Goal: Information Seeking & Learning: Learn about a topic

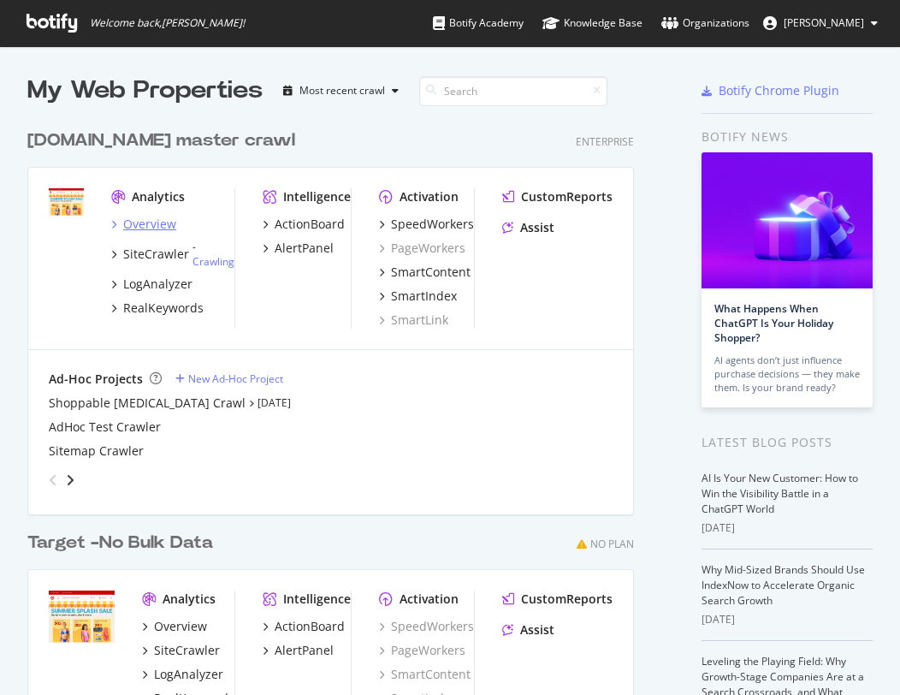
scroll to position [682, 875]
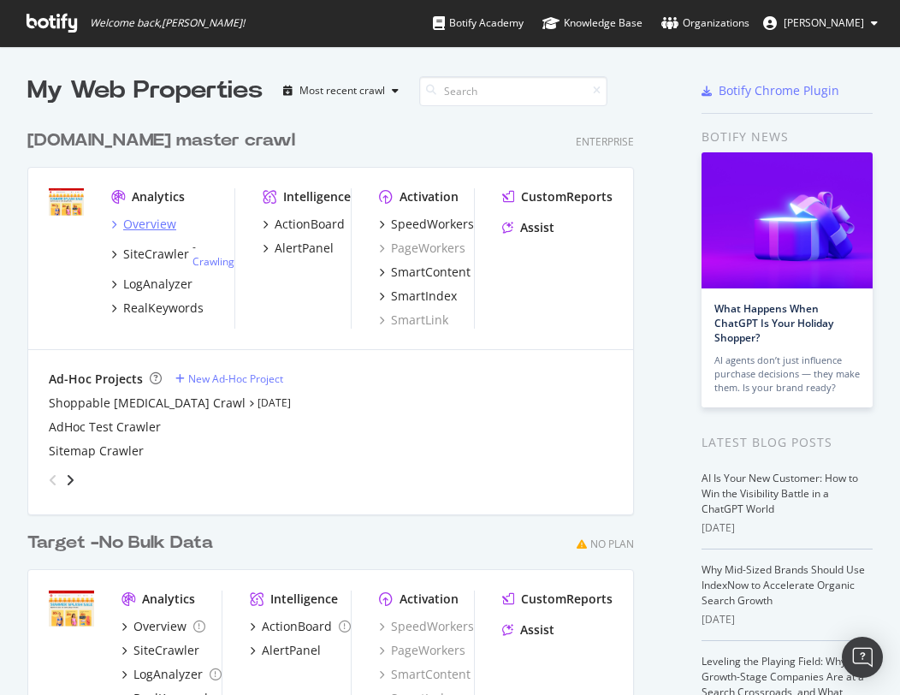
click at [166, 223] on div "Overview" at bounding box center [149, 224] width 53 height 17
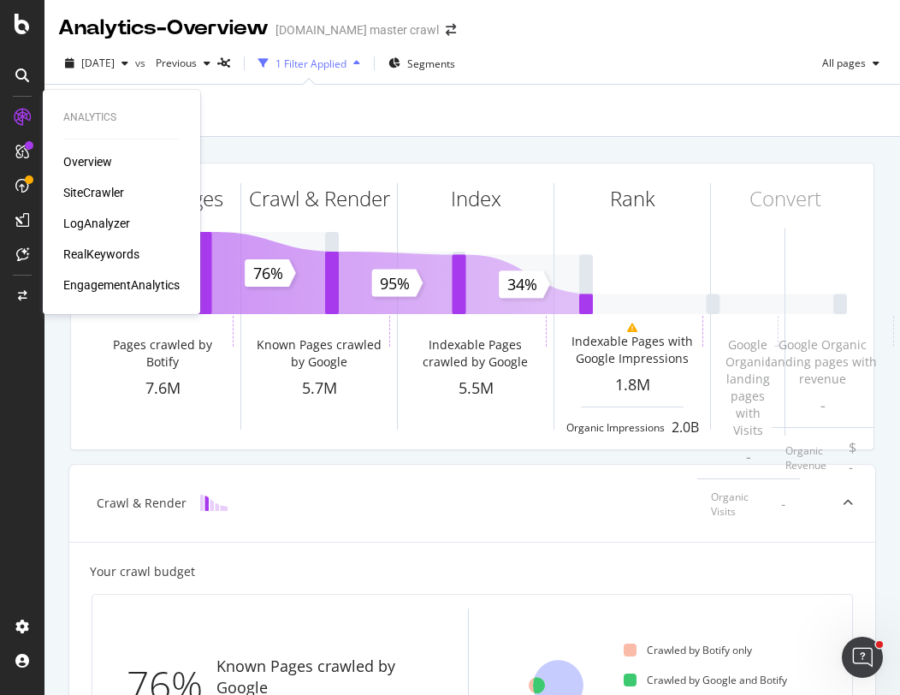
click at [88, 191] on div "SiteCrawler" at bounding box center [93, 192] width 61 height 17
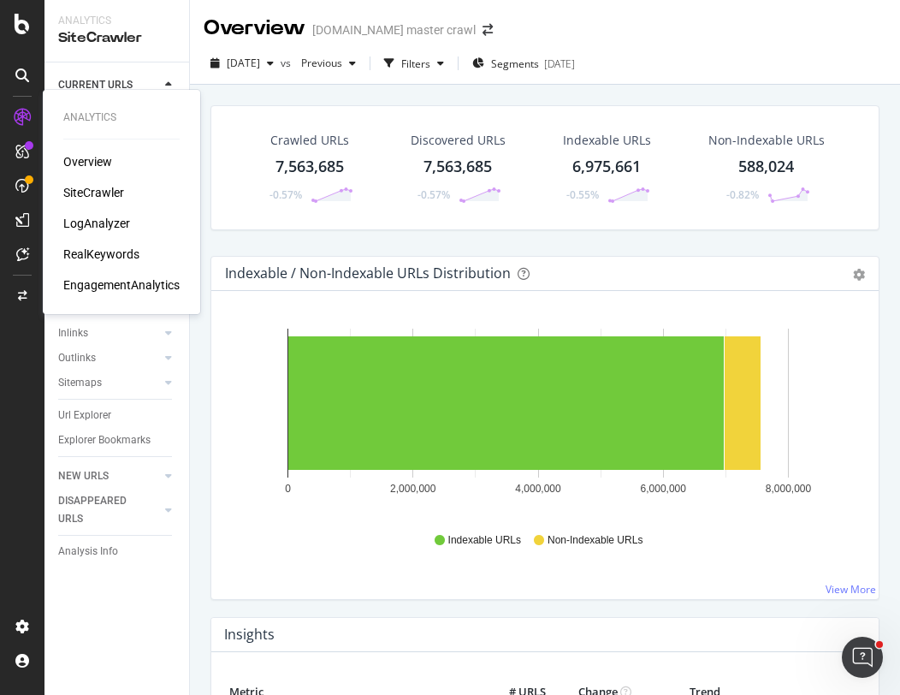
click at [98, 227] on div "LogAnalyzer" at bounding box center [96, 223] width 67 height 17
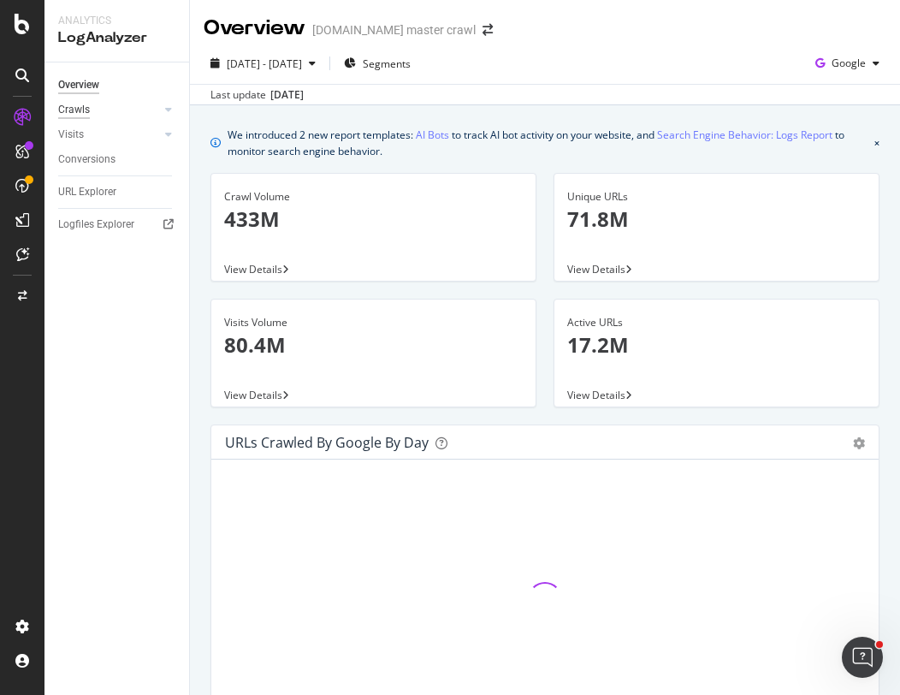
click at [73, 103] on div "Crawls" at bounding box center [74, 110] width 32 height 18
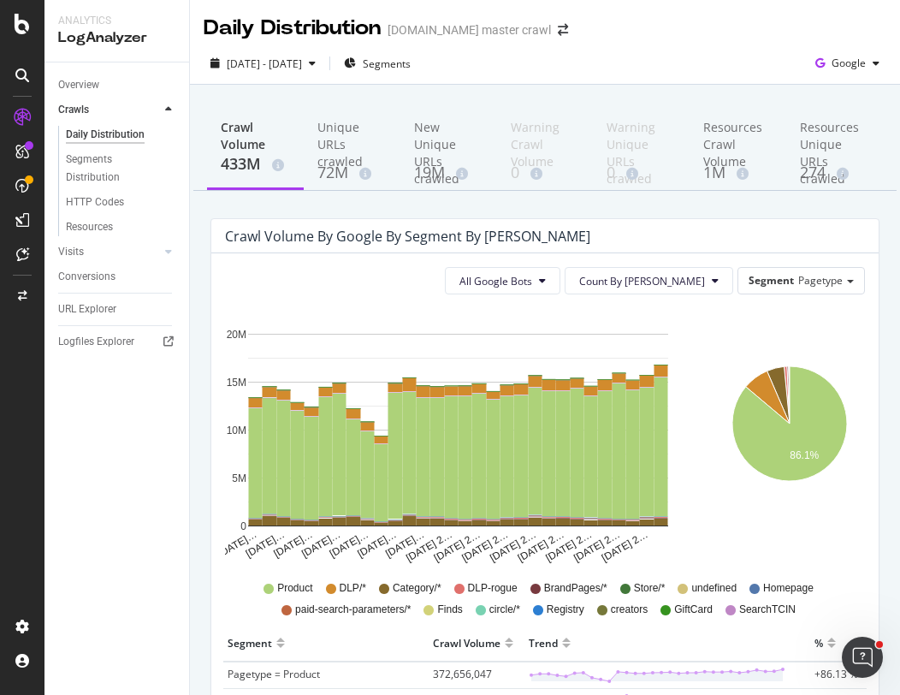
click at [394, 288] on div "All Google Bots Count By Day Segment Pagetype" at bounding box center [545, 280] width 640 height 27
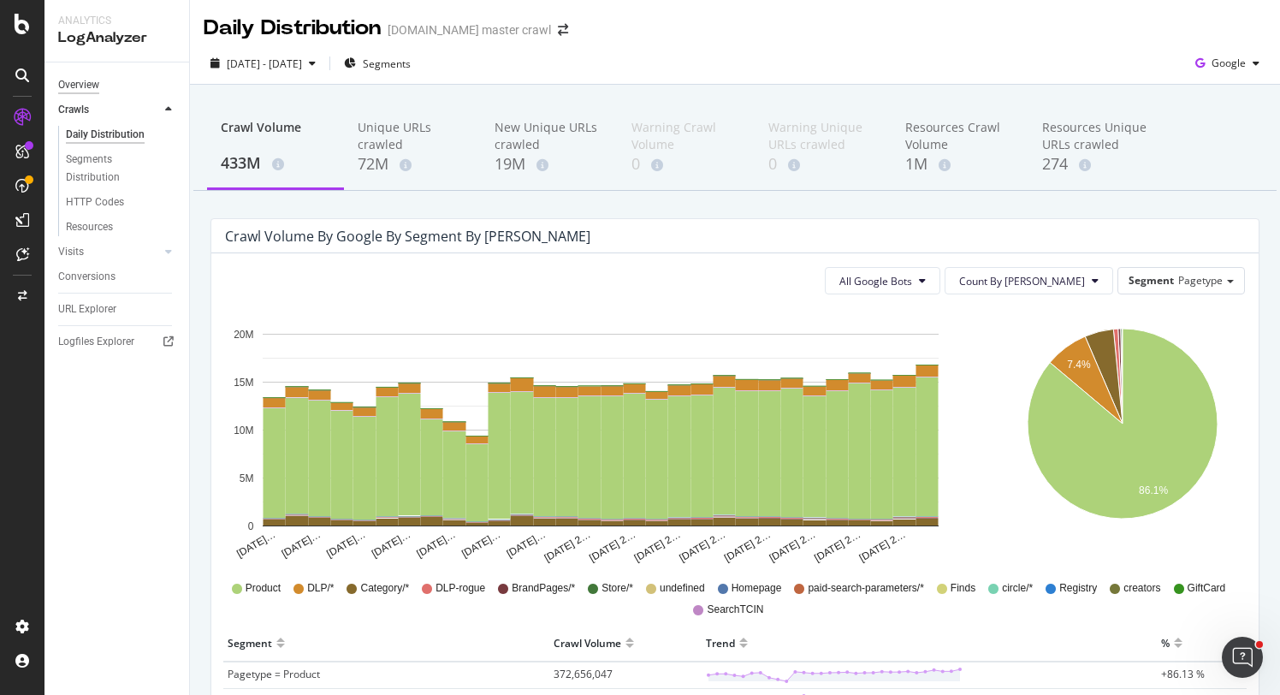
click at [79, 86] on div "Overview" at bounding box center [78, 85] width 41 height 18
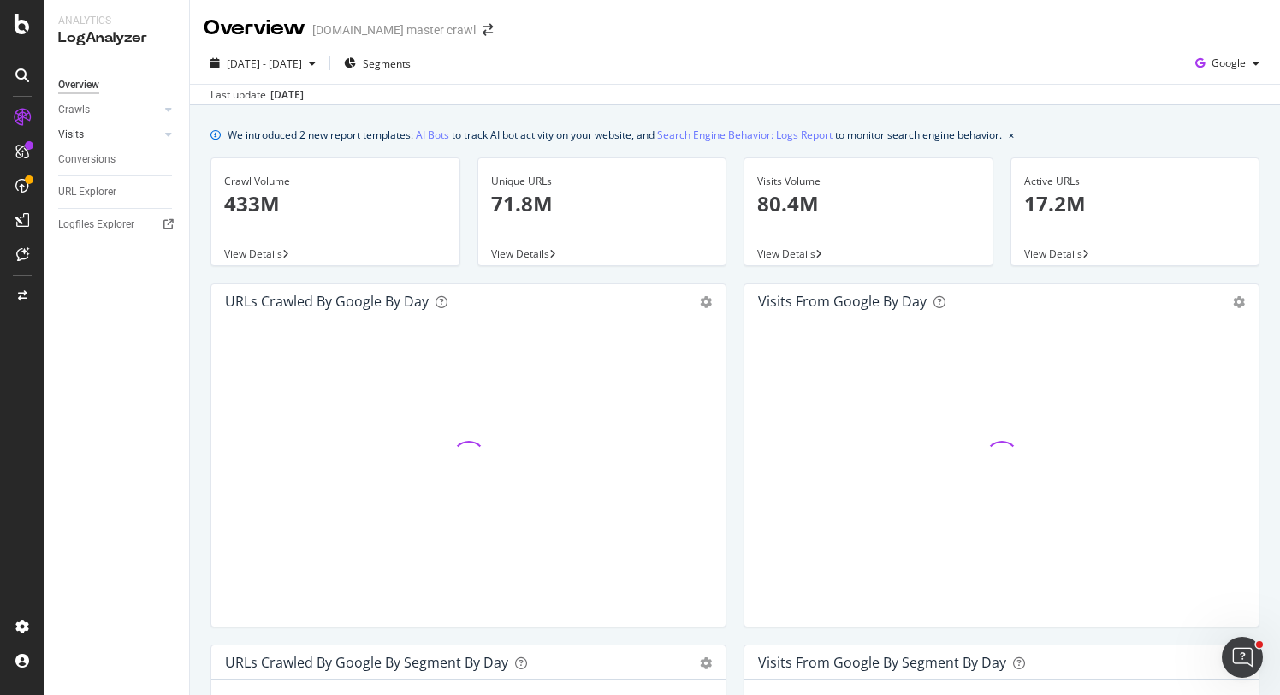
click at [138, 135] on link "Visits" at bounding box center [109, 135] width 102 height 18
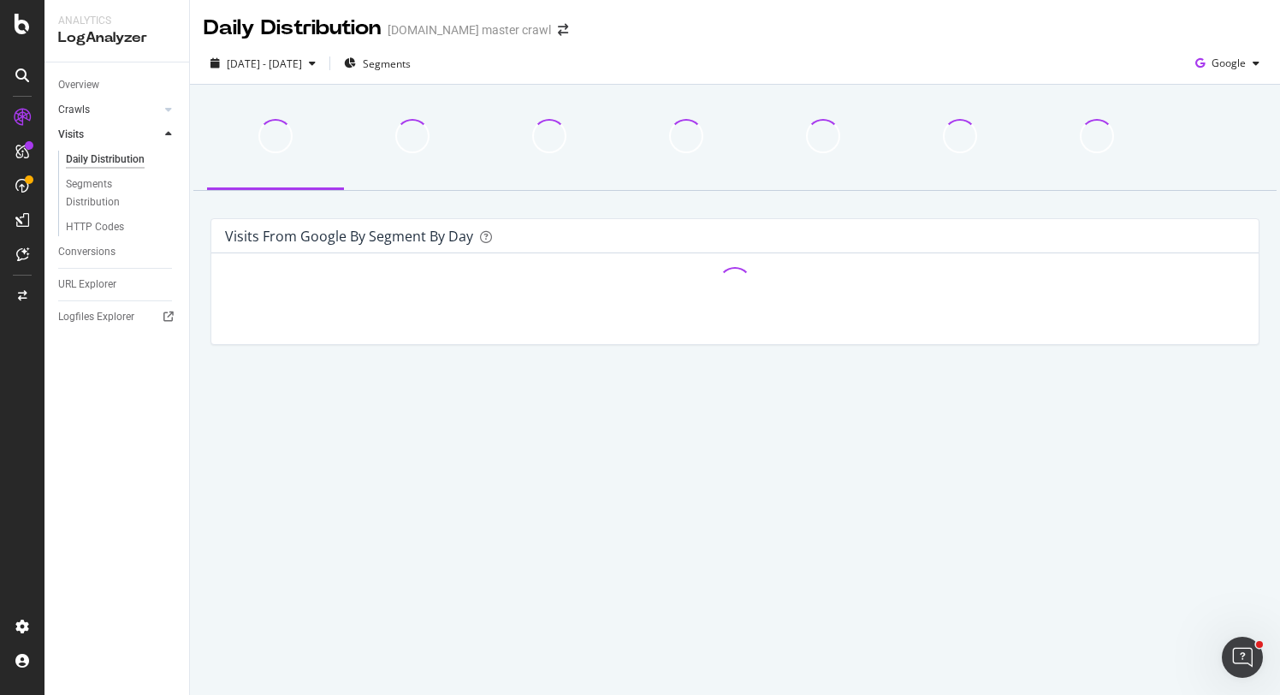
click at [140, 107] on link "Crawls" at bounding box center [109, 110] width 102 height 18
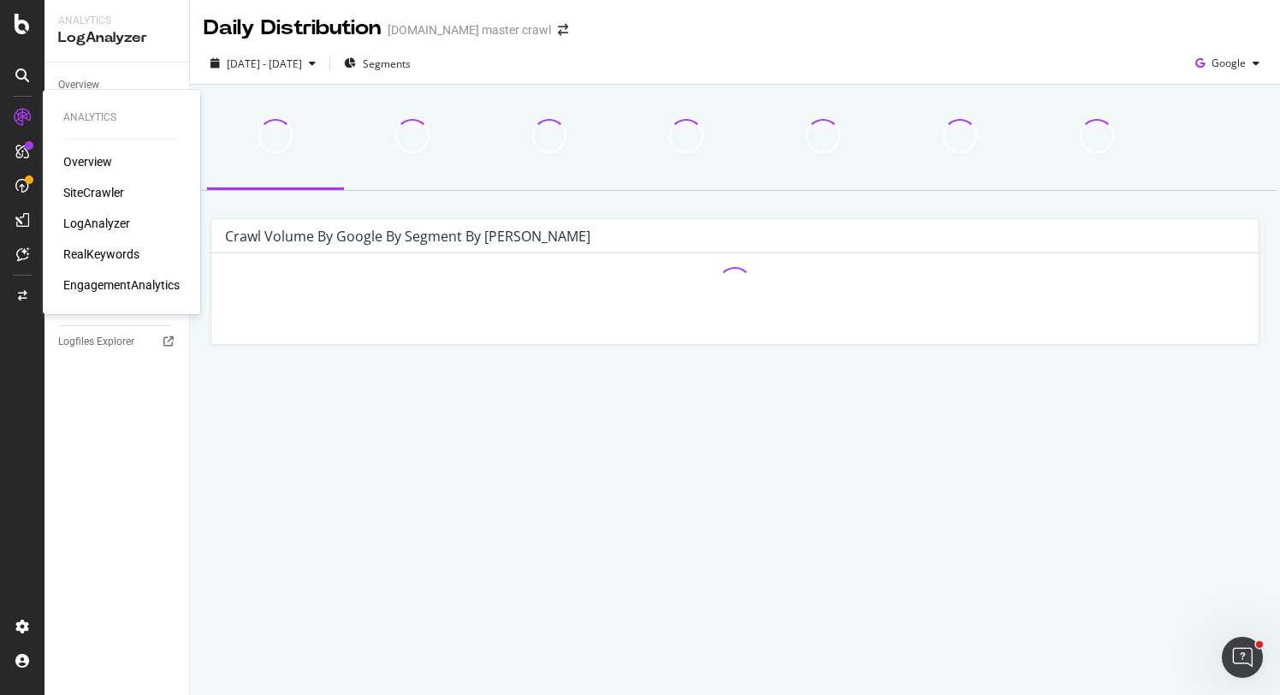
click at [86, 222] on div "LogAnalyzer" at bounding box center [96, 223] width 67 height 17
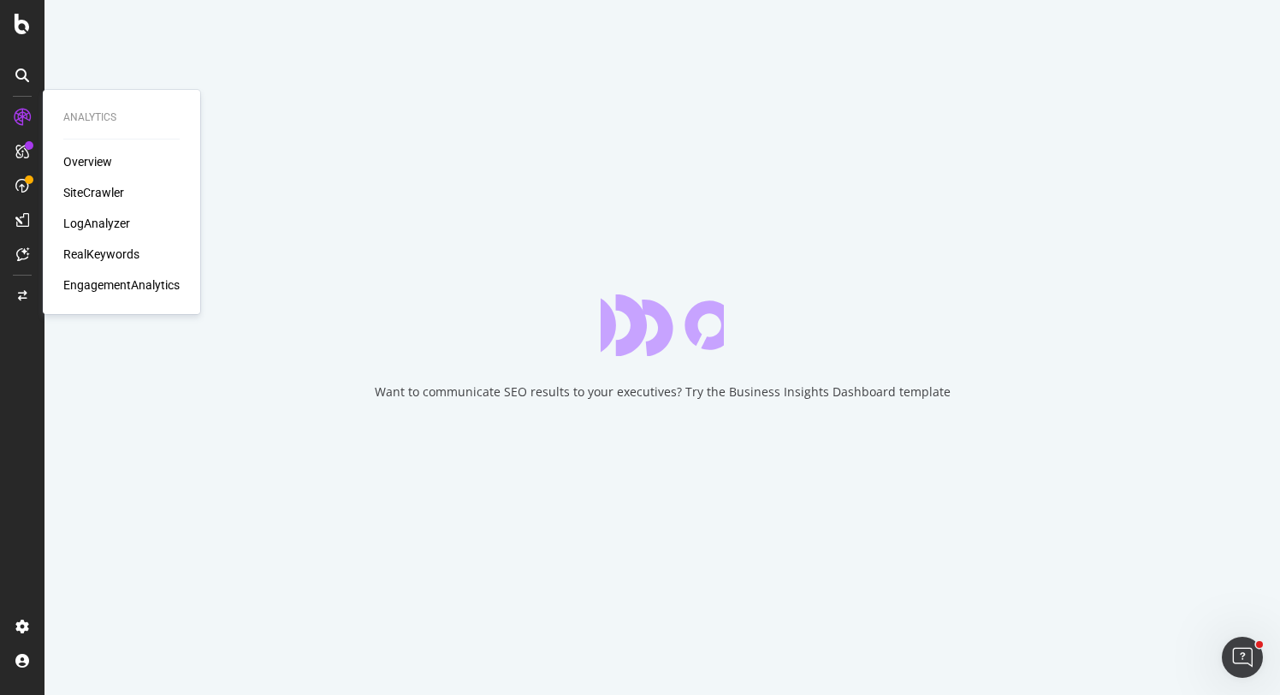
click at [92, 252] on div "RealKeywords" at bounding box center [101, 254] width 76 height 17
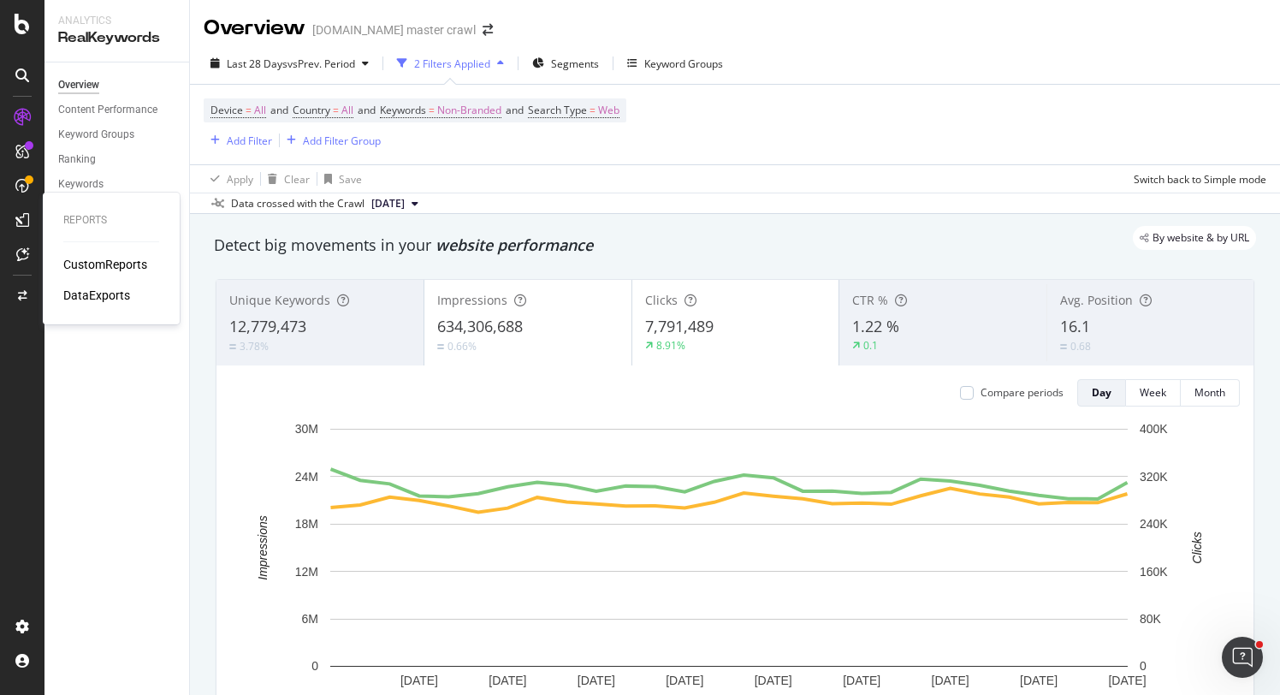
click at [94, 257] on div "CustomReports" at bounding box center [105, 264] width 84 height 17
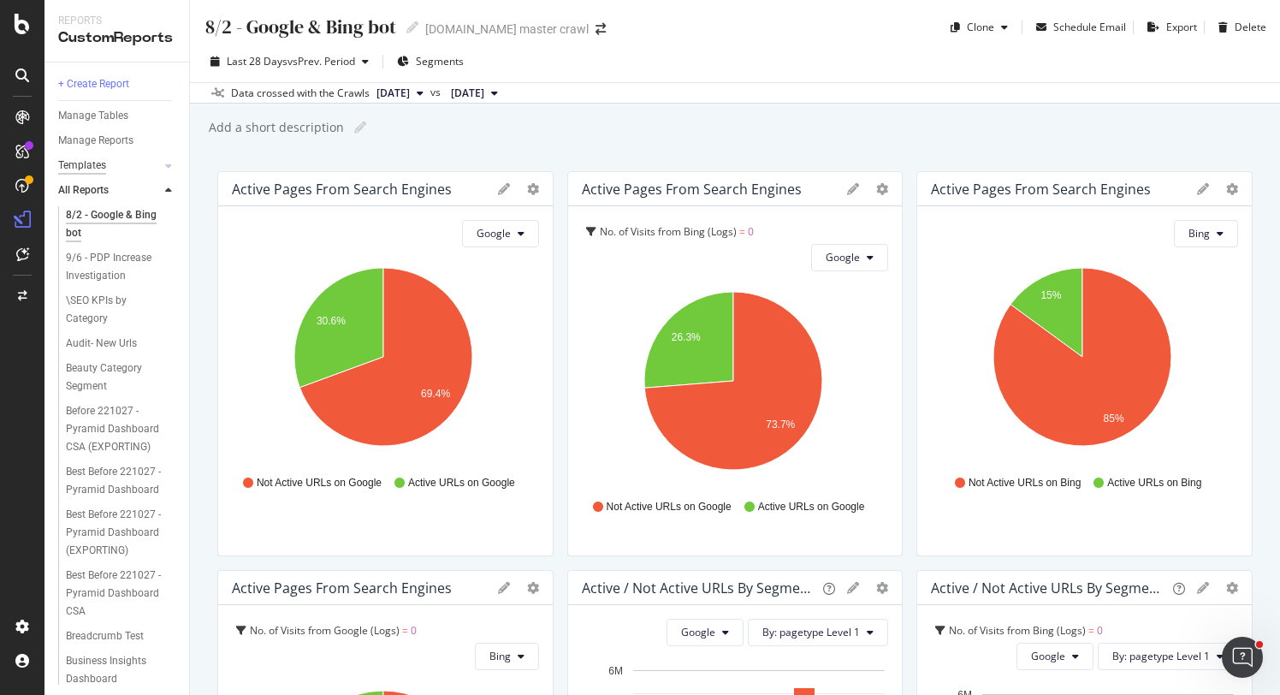
click at [100, 165] on div "Templates" at bounding box center [82, 166] width 48 height 18
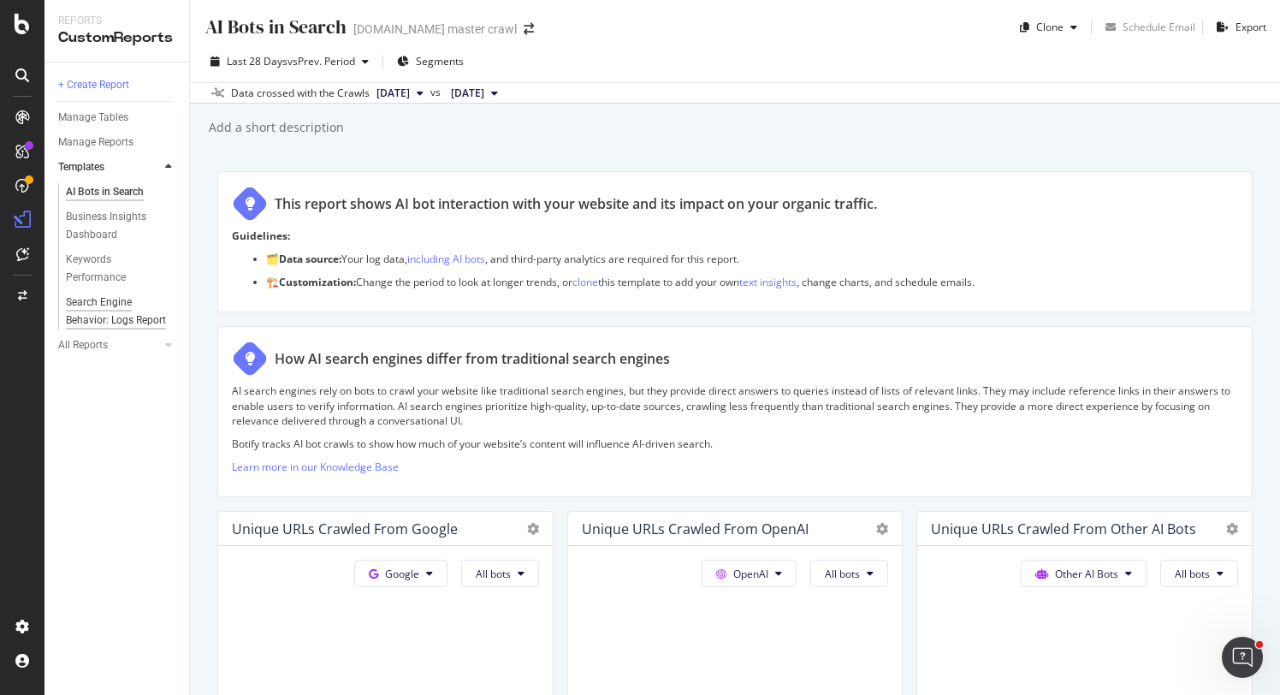
click at [117, 307] on div "Search Engine Behavior: Logs Report" at bounding box center [116, 312] width 101 height 36
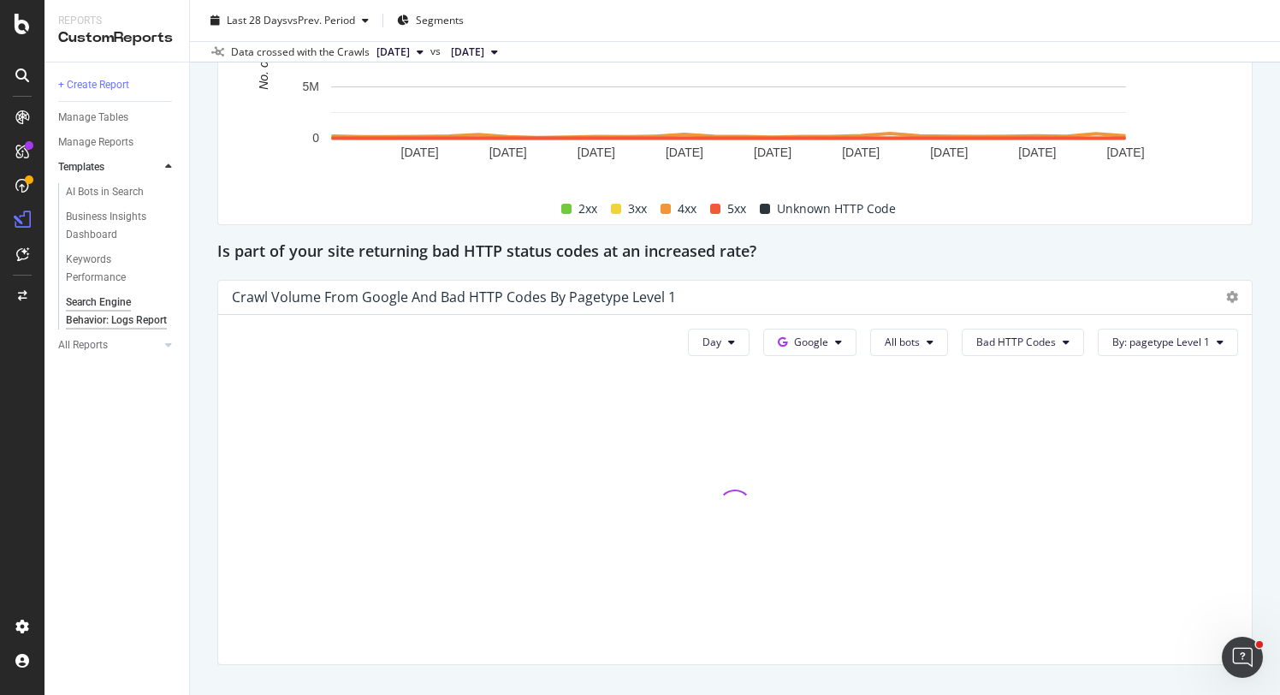
scroll to position [2424, 0]
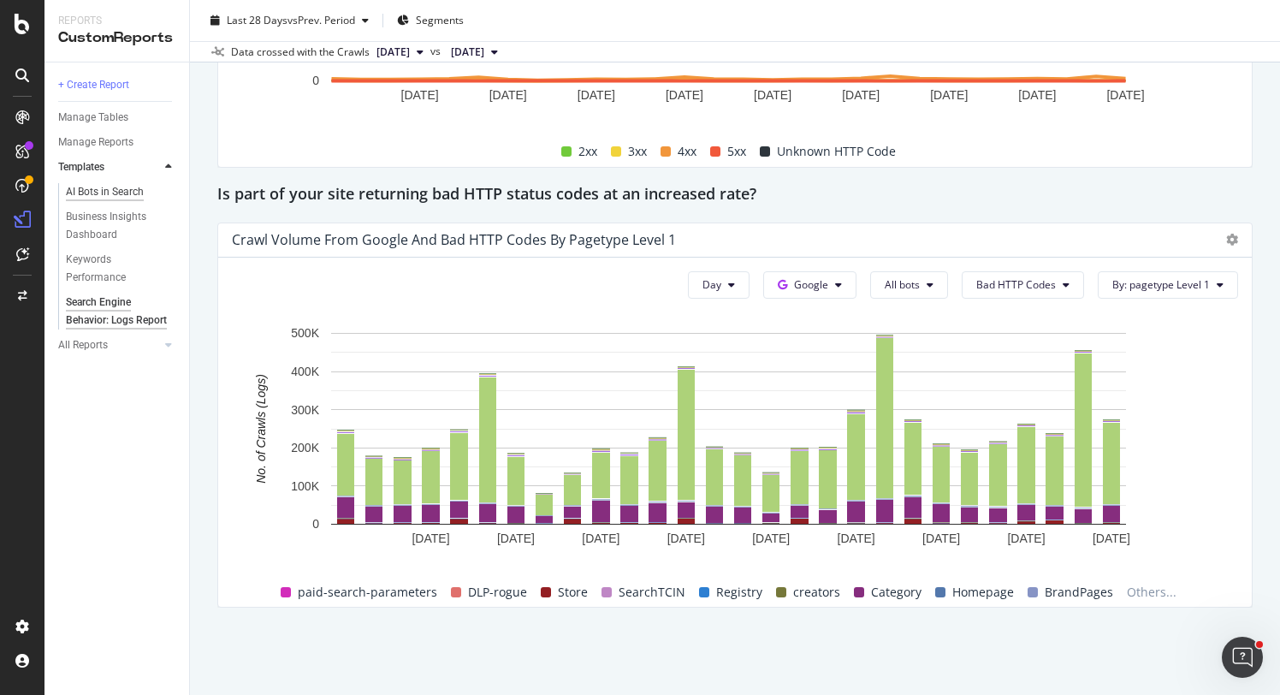
click at [100, 191] on div "AI Bots in Search" at bounding box center [105, 192] width 78 height 18
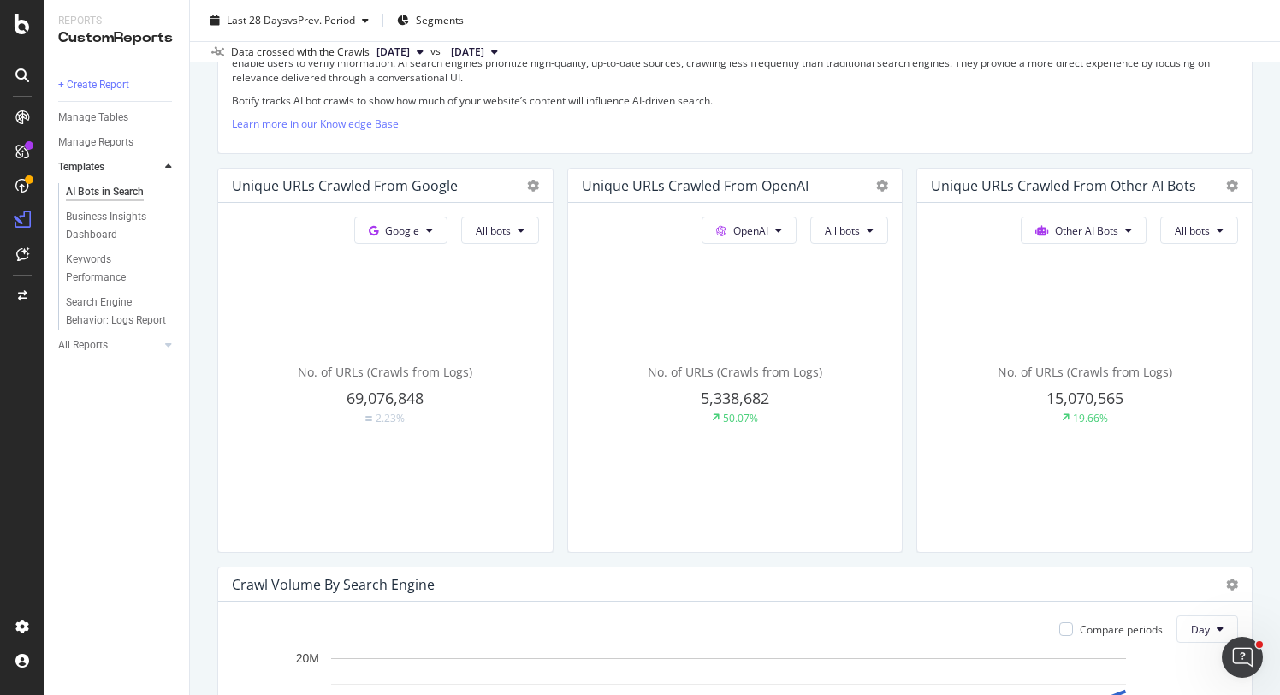
scroll to position [389, 0]
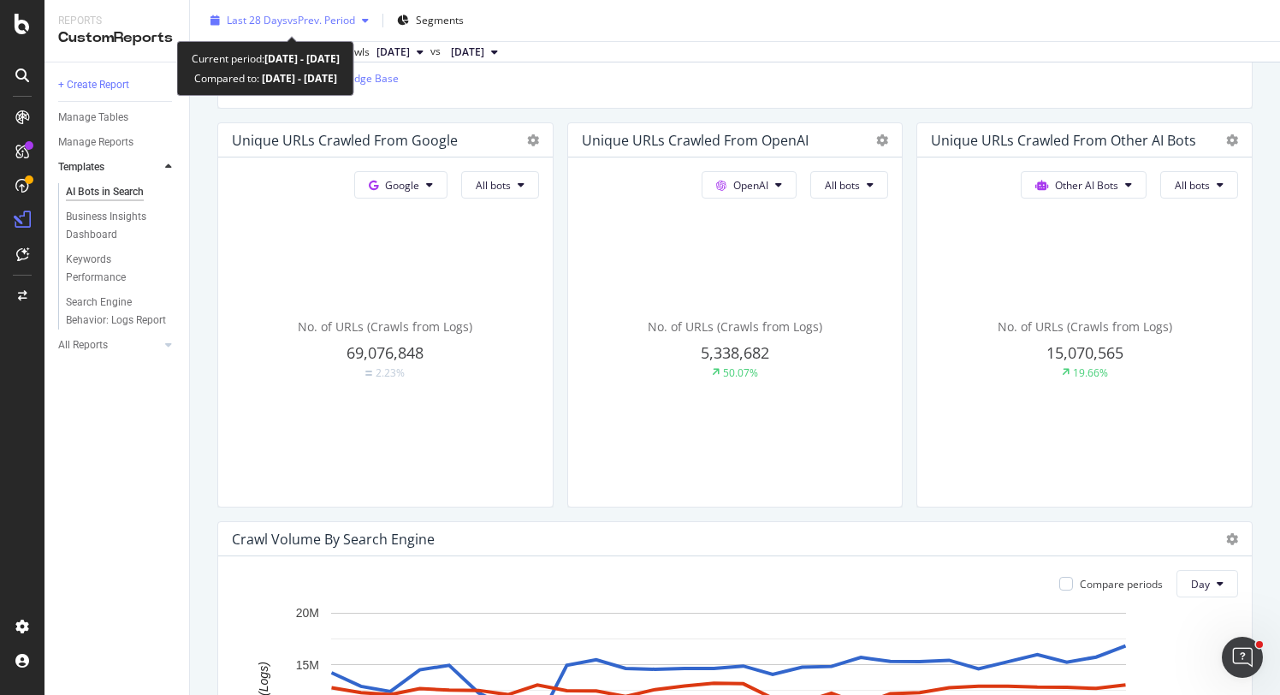
click at [304, 20] on span "vs Prev. Period" at bounding box center [322, 20] width 68 height 15
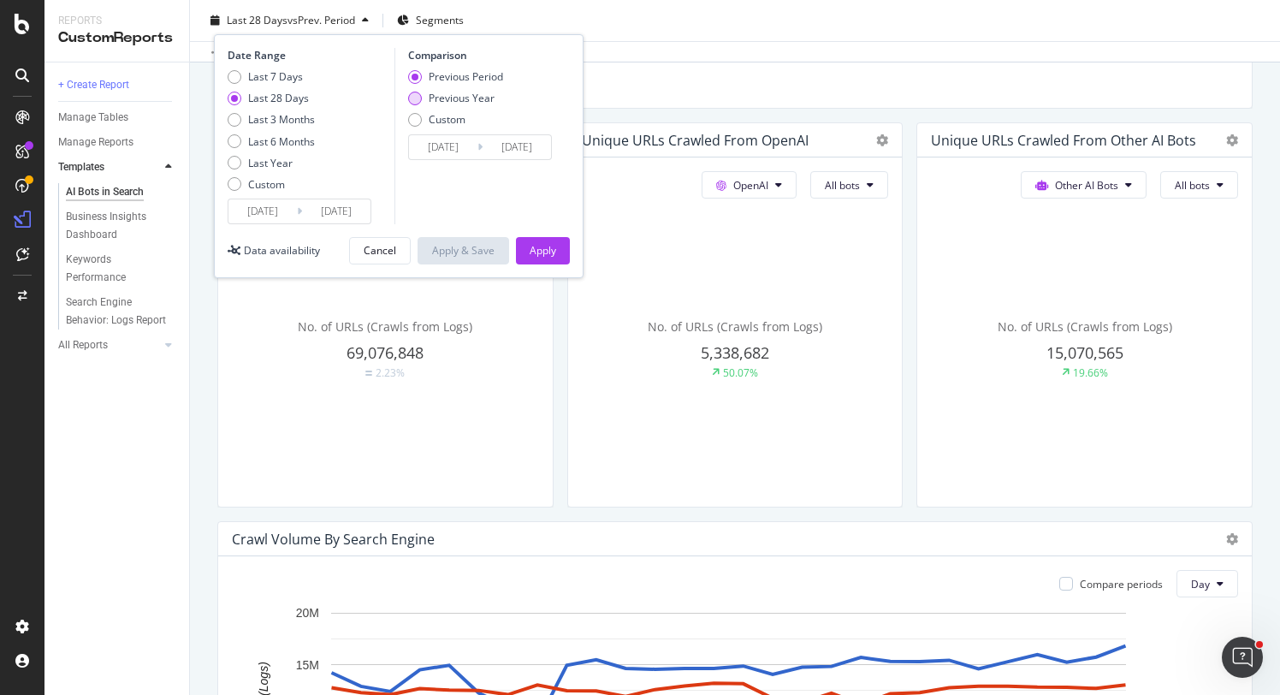
click at [446, 100] on div "Previous Year" at bounding box center [462, 98] width 66 height 15
type input "[DATE]"
click at [534, 250] on div "Apply" at bounding box center [543, 250] width 27 height 15
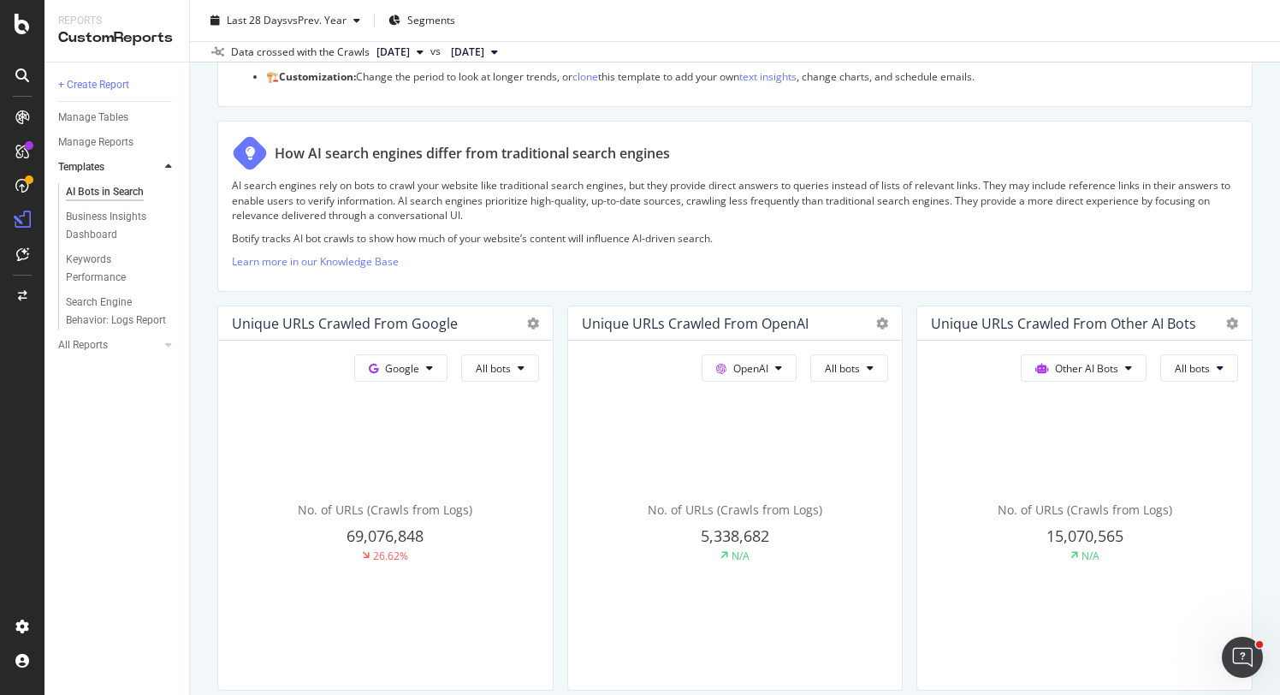
scroll to position [263, 0]
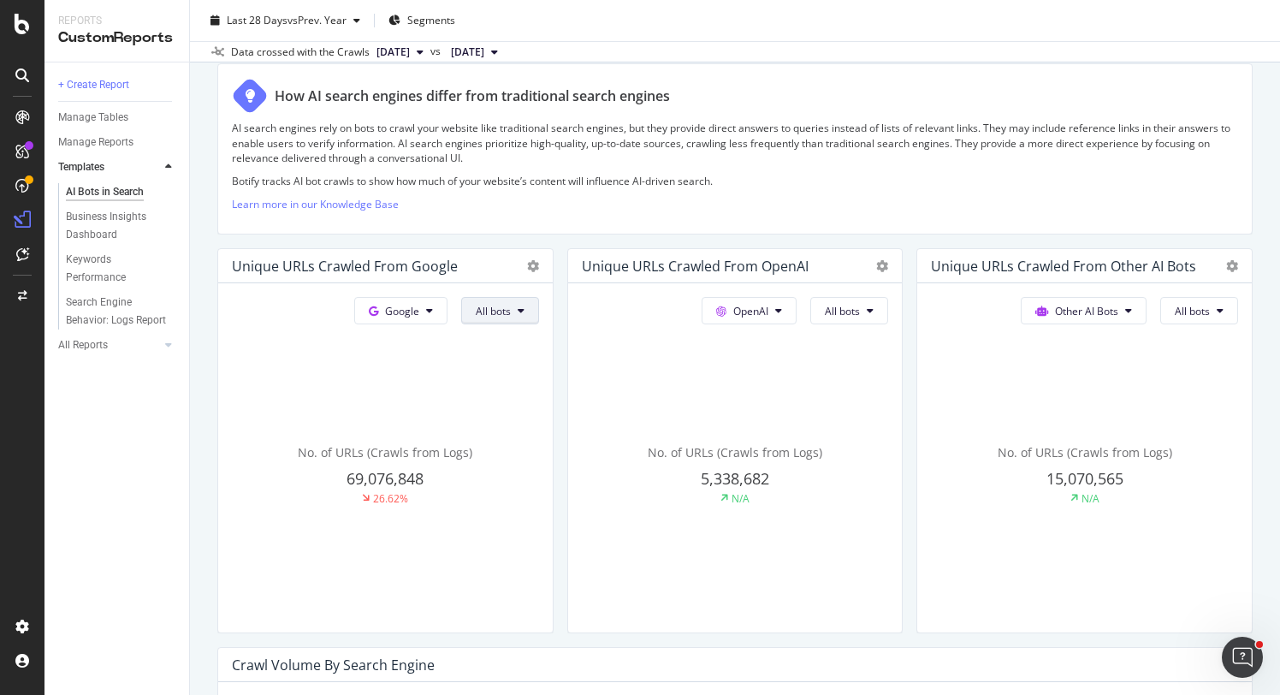
click at [507, 317] on button "All bots" at bounding box center [500, 310] width 78 height 27
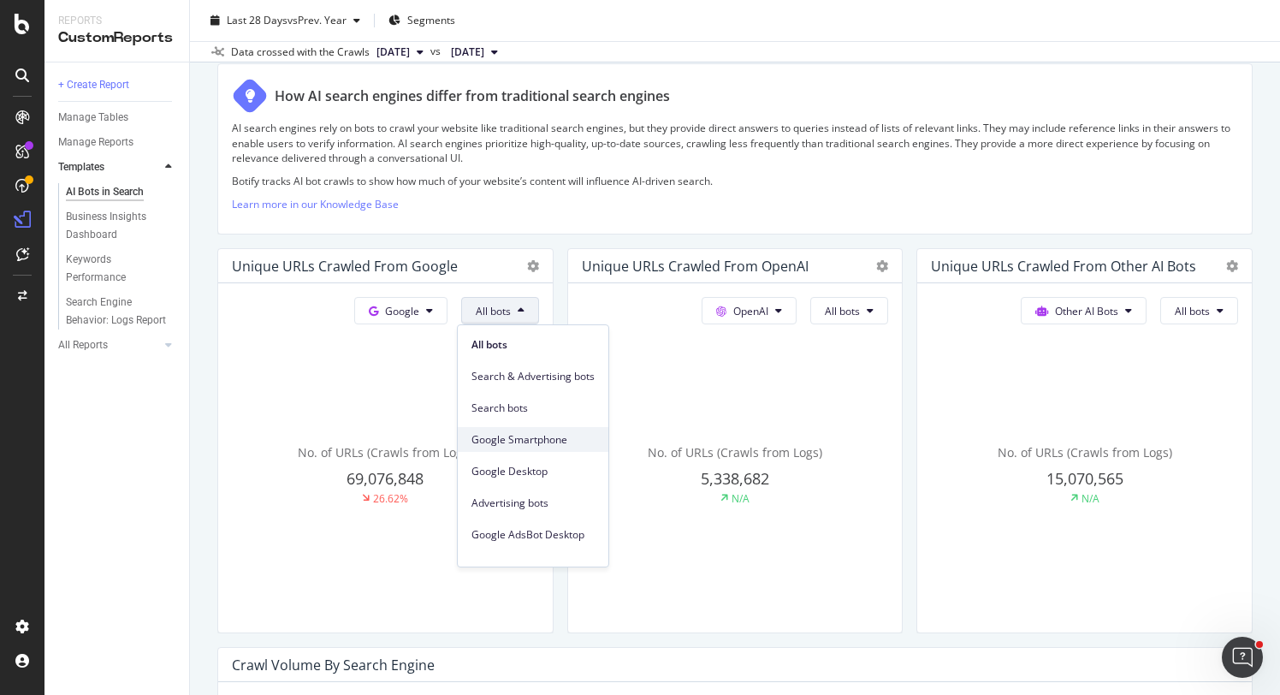
click at [531, 441] on span "Google Smartphone" at bounding box center [533, 439] width 123 height 15
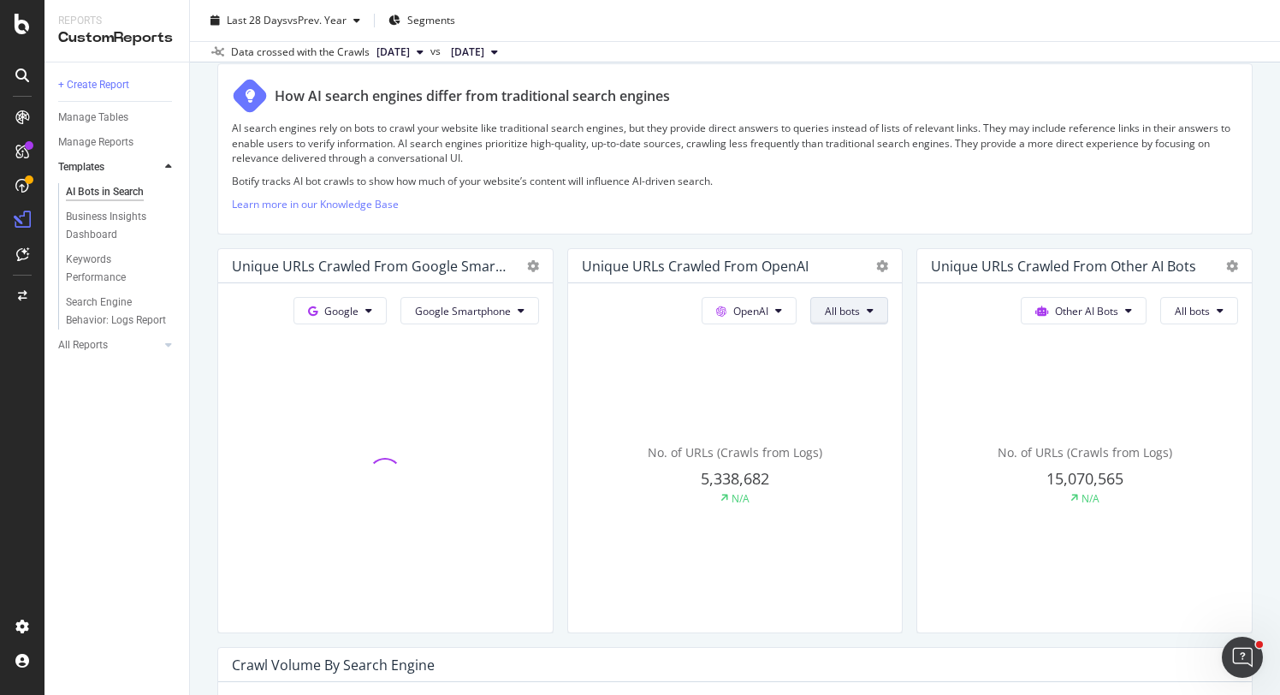
click at [511, 317] on span "All bots" at bounding box center [463, 311] width 96 height 15
click at [539, 404] on div "No. of URLs (Crawls from Logs) 15,070,565 N/A" at bounding box center [385, 475] width 307 height 288
click at [539, 317] on button "All bots" at bounding box center [469, 310] width 139 height 27
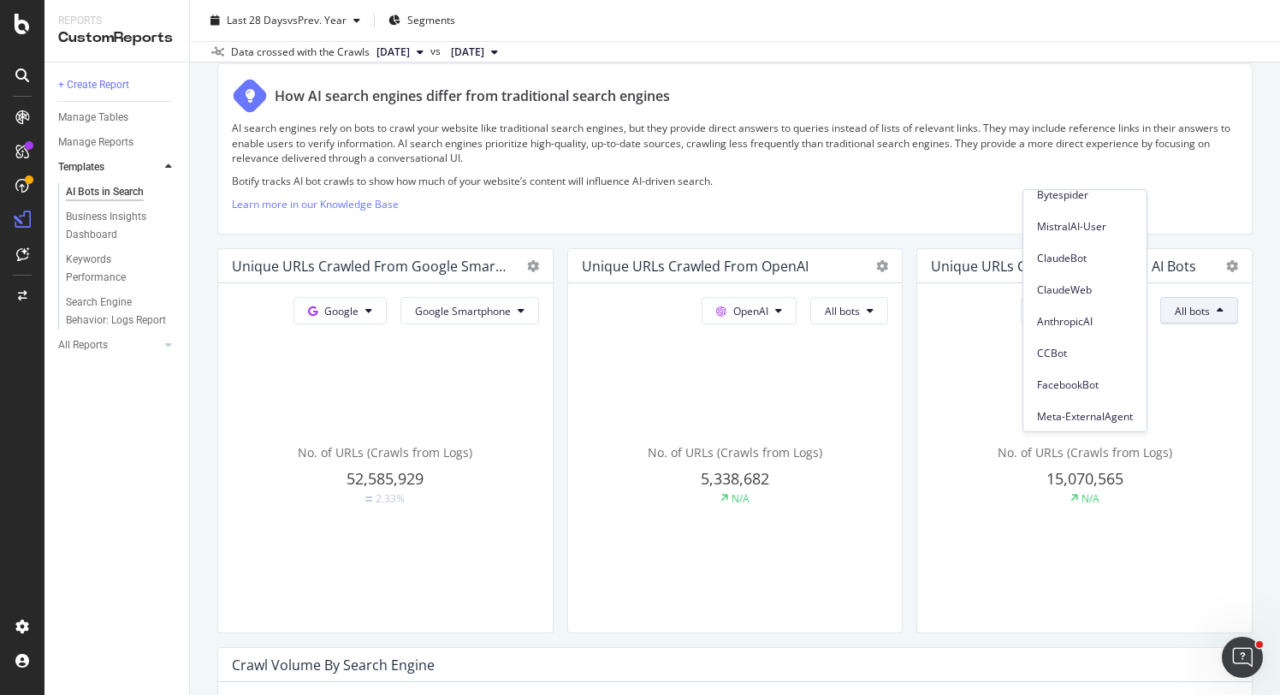
scroll to position [240, 0]
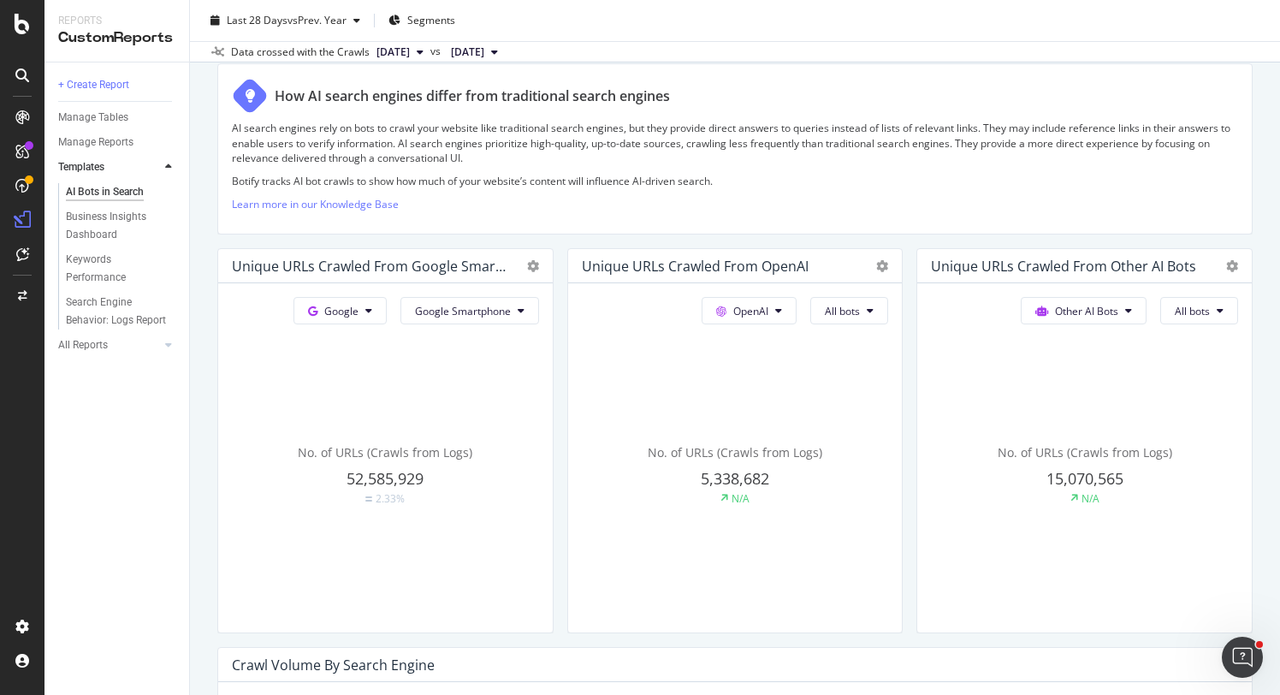
click at [539, 385] on div "No. of URLs (Crawls from Logs) 15,070,565 N/A" at bounding box center [385, 475] width 307 height 288
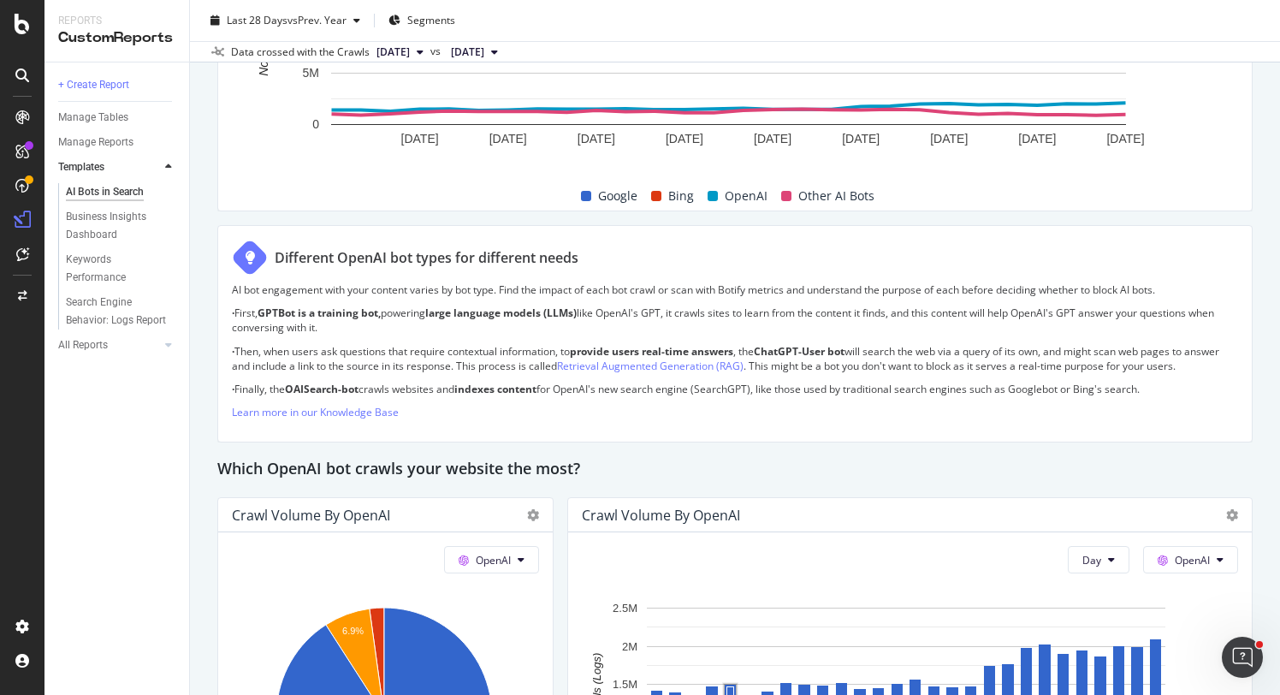
scroll to position [1075, 0]
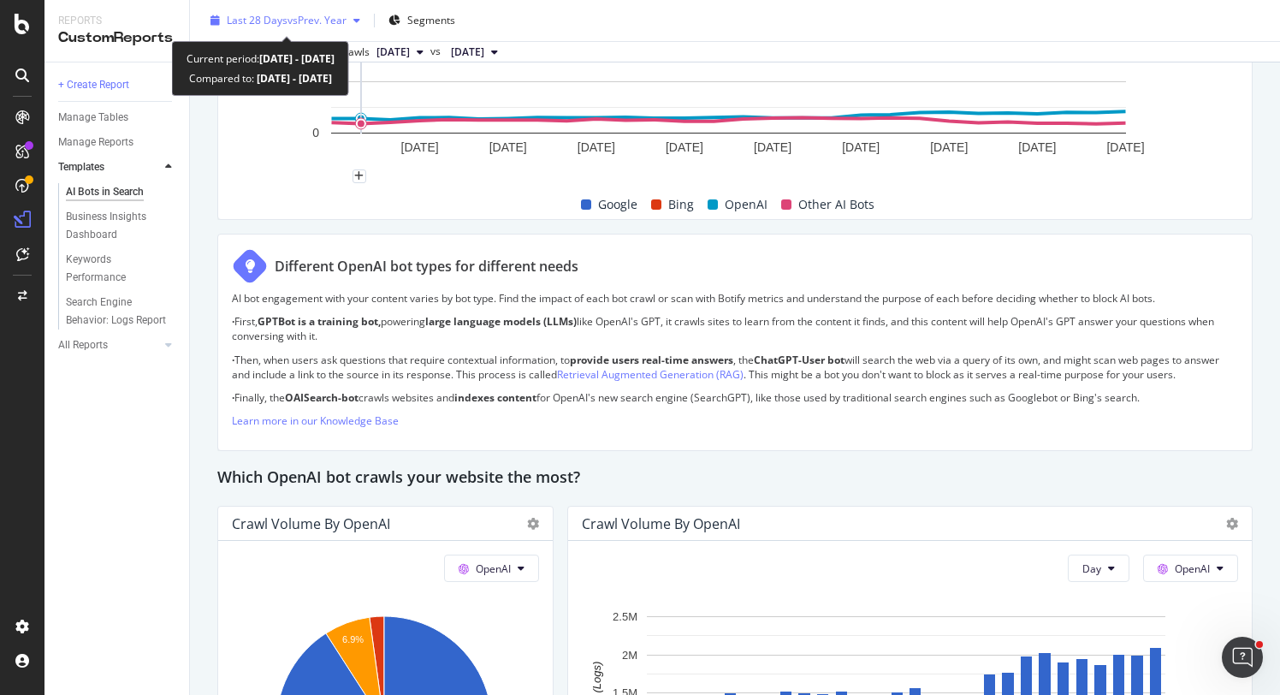
click at [296, 15] on span "vs Prev. Year" at bounding box center [317, 20] width 59 height 15
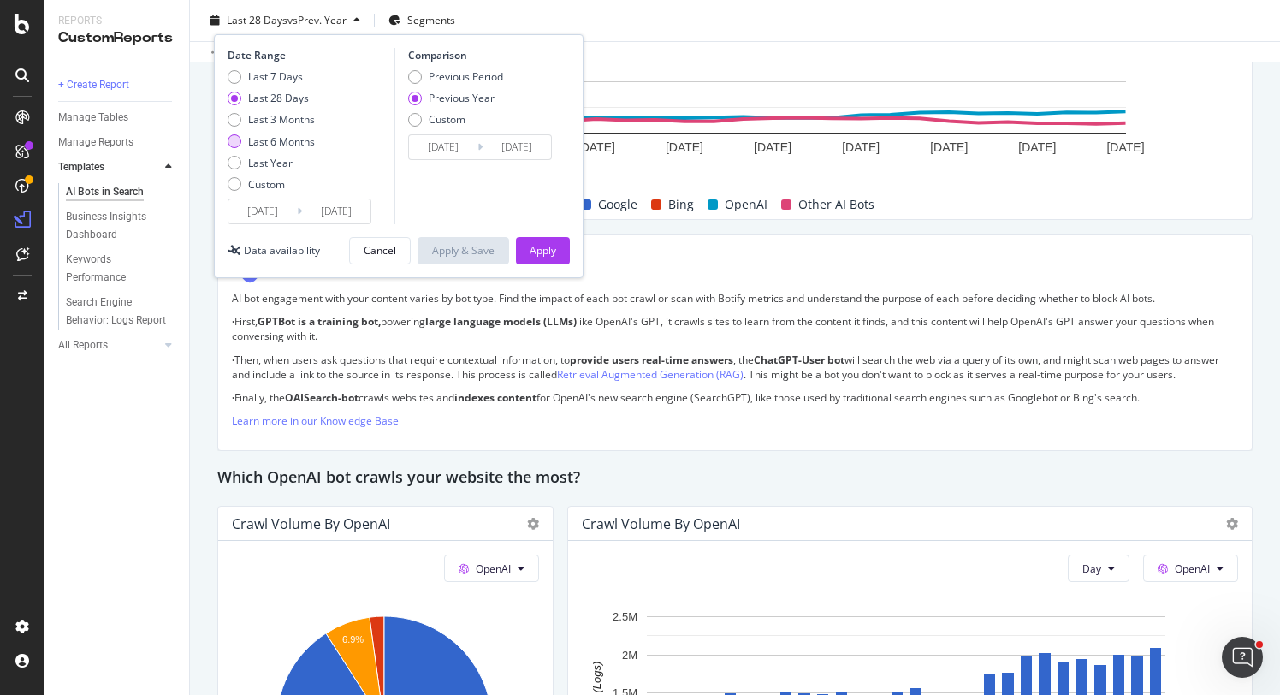
click at [297, 139] on div "Last 6 Months" at bounding box center [281, 141] width 67 height 15
type input "[DATE]"
click at [530, 248] on div "Apply" at bounding box center [543, 250] width 27 height 15
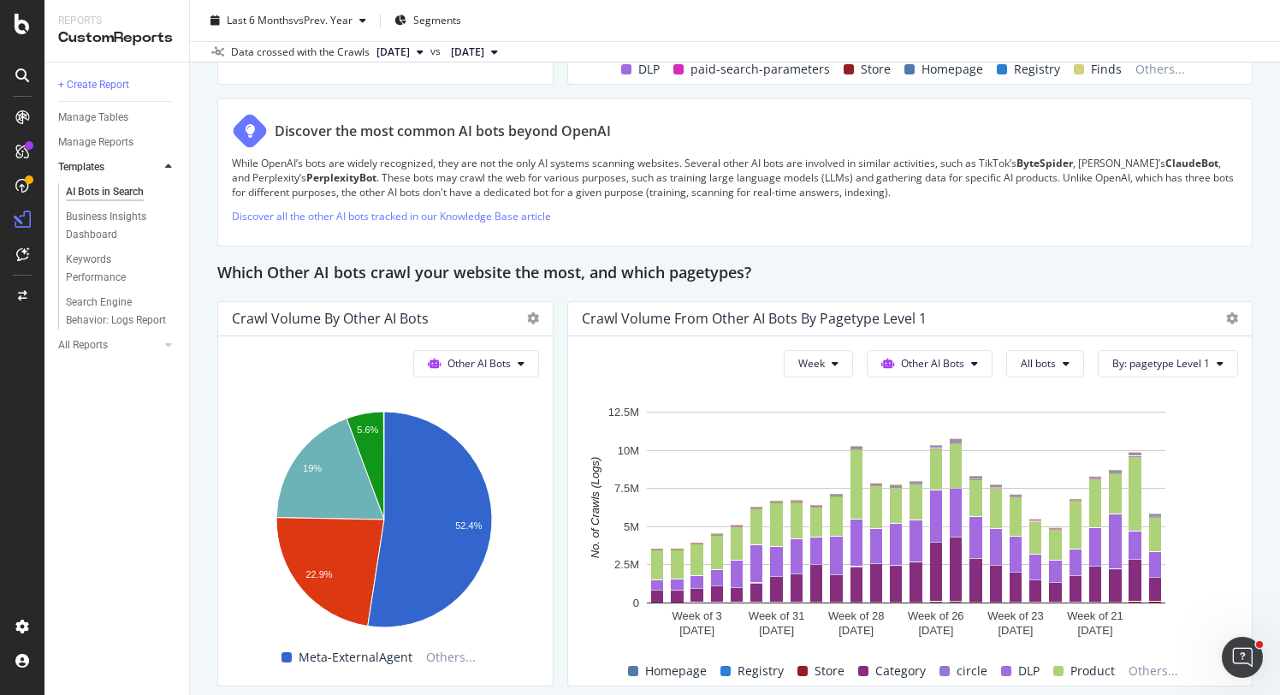
scroll to position [2325, 0]
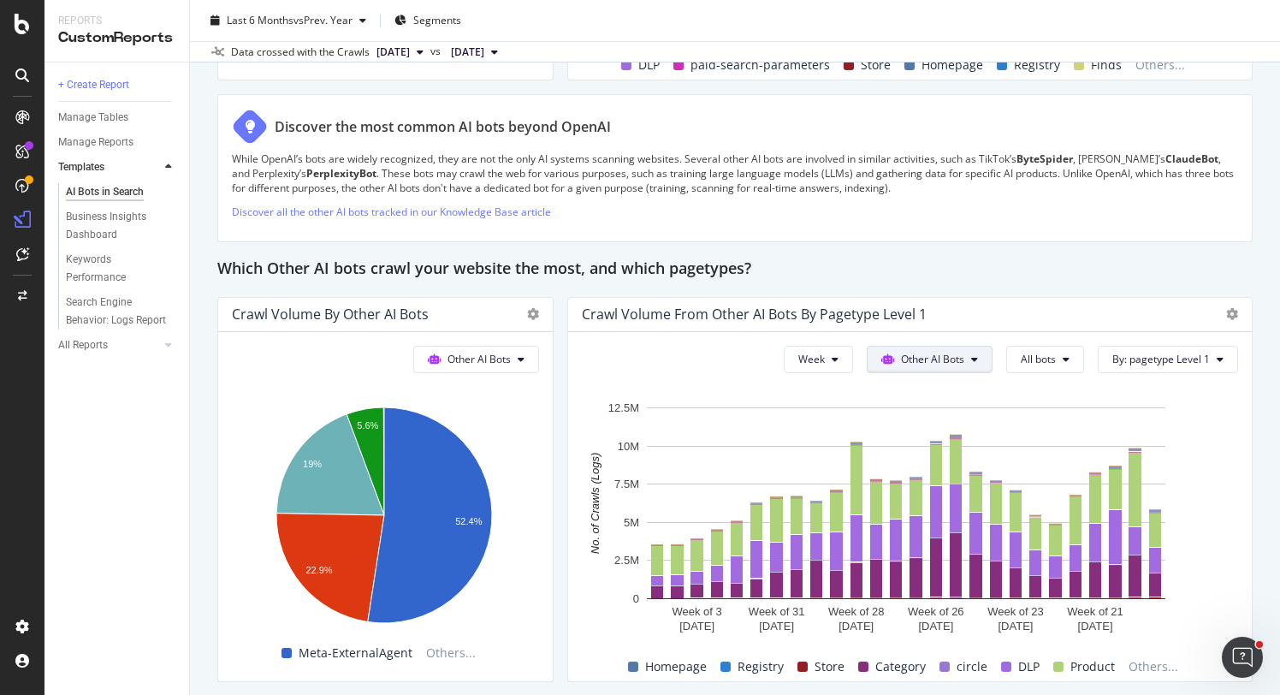
click at [899, 353] on span "Other AI Bots" at bounding box center [932, 359] width 63 height 15
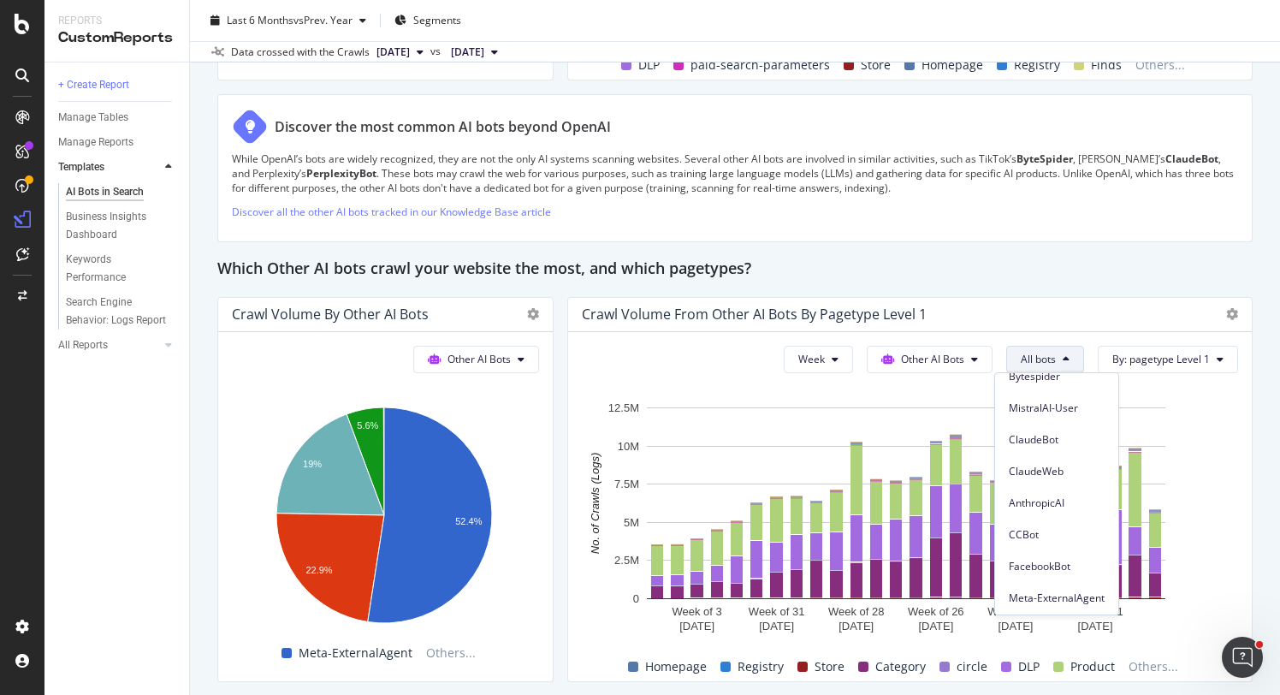
scroll to position [240, 0]
click at [899, 279] on div "Which Other AI bots crawl your website the most, and which pagetypes?" at bounding box center [734, 269] width 1035 height 27
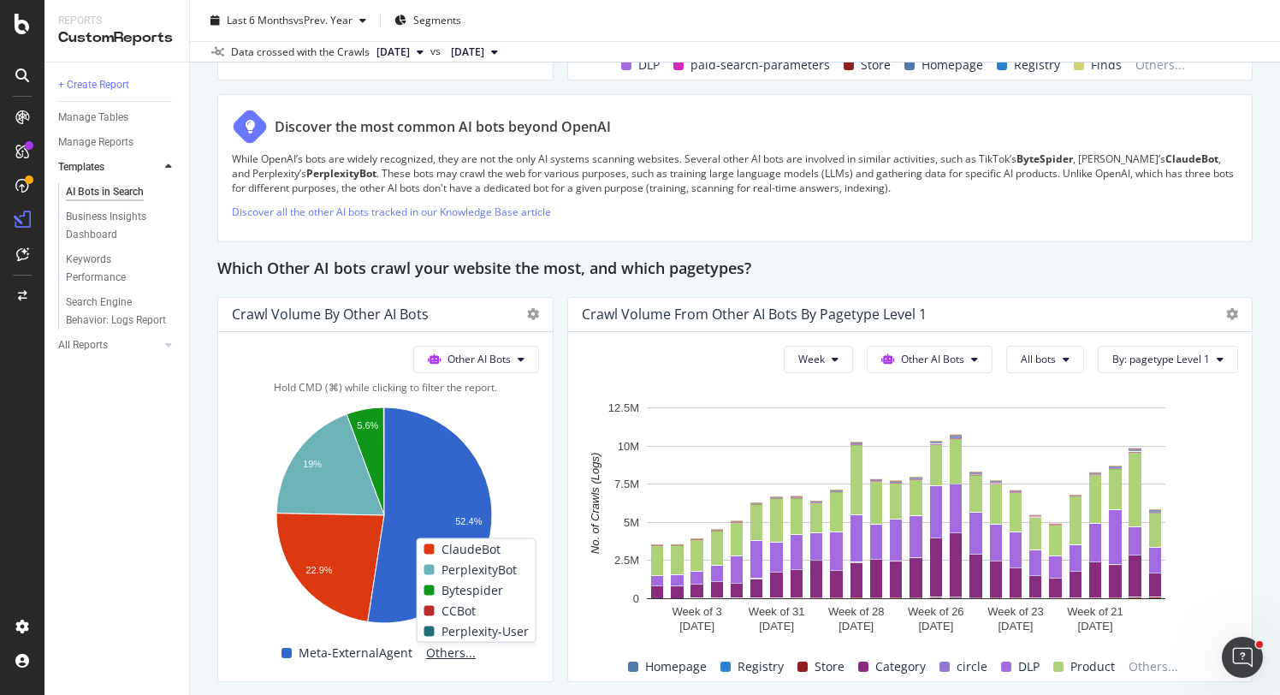
click at [449, 650] on span "Others..." at bounding box center [450, 653] width 63 height 21
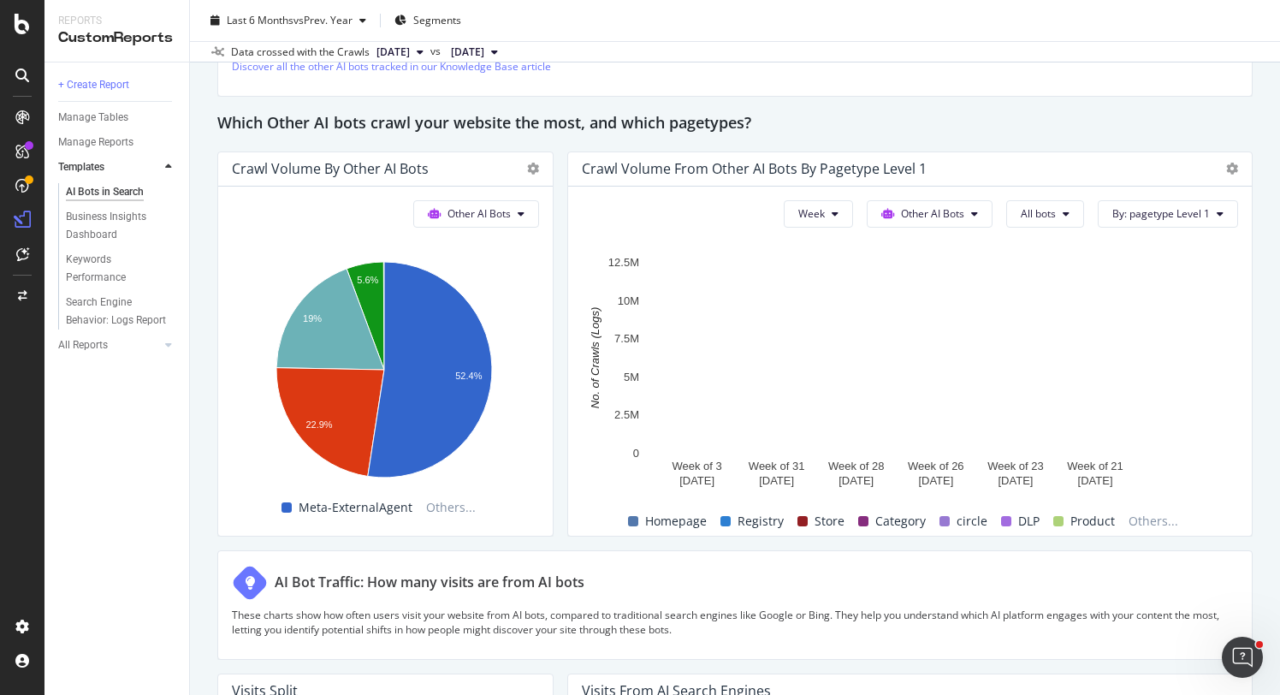
scroll to position [1696, 0]
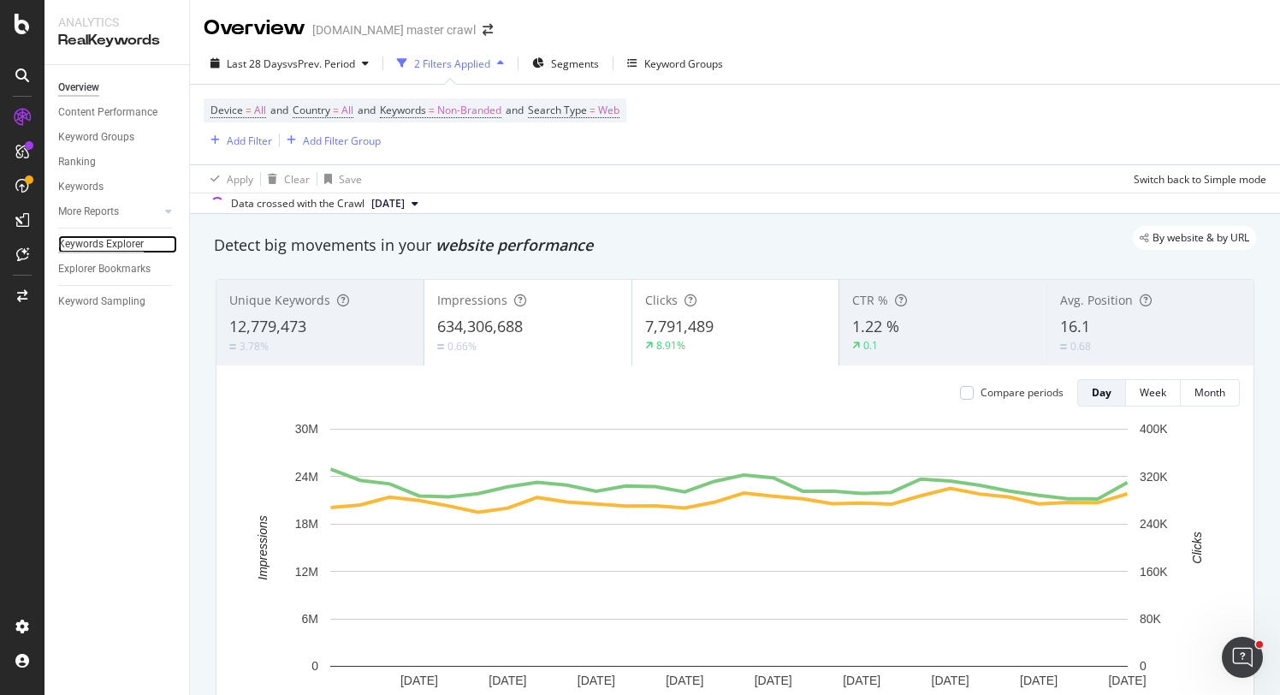
click at [109, 246] on div "Keywords Explorer" at bounding box center [101, 244] width 86 height 18
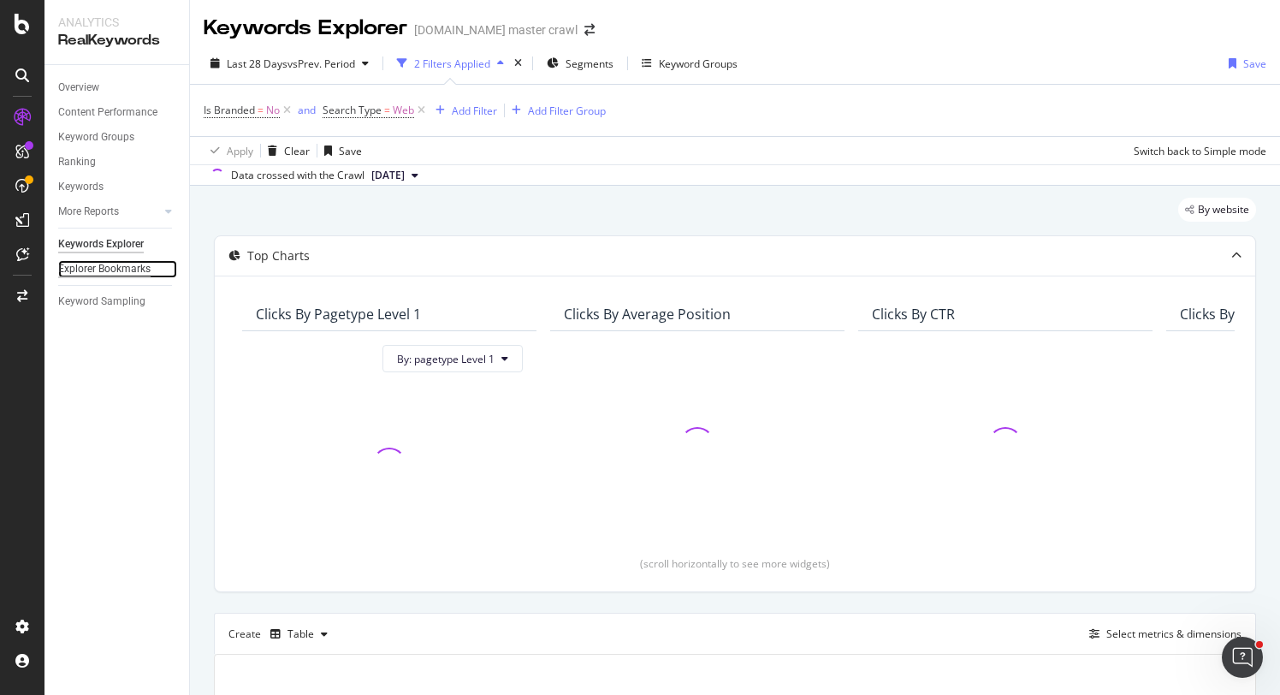
click at [113, 269] on div "Explorer Bookmarks" at bounding box center [104, 269] width 92 height 18
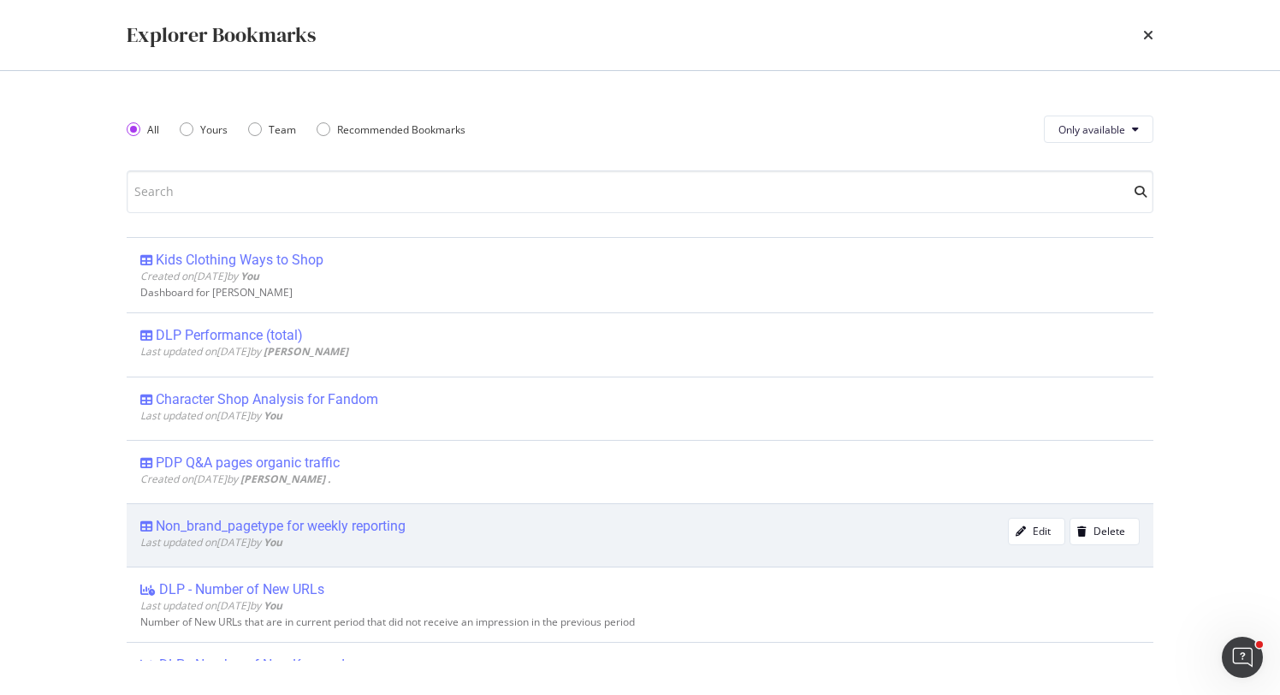
click at [384, 521] on div "Non_brand_pagetype for weekly reporting" at bounding box center [281, 526] width 250 height 17
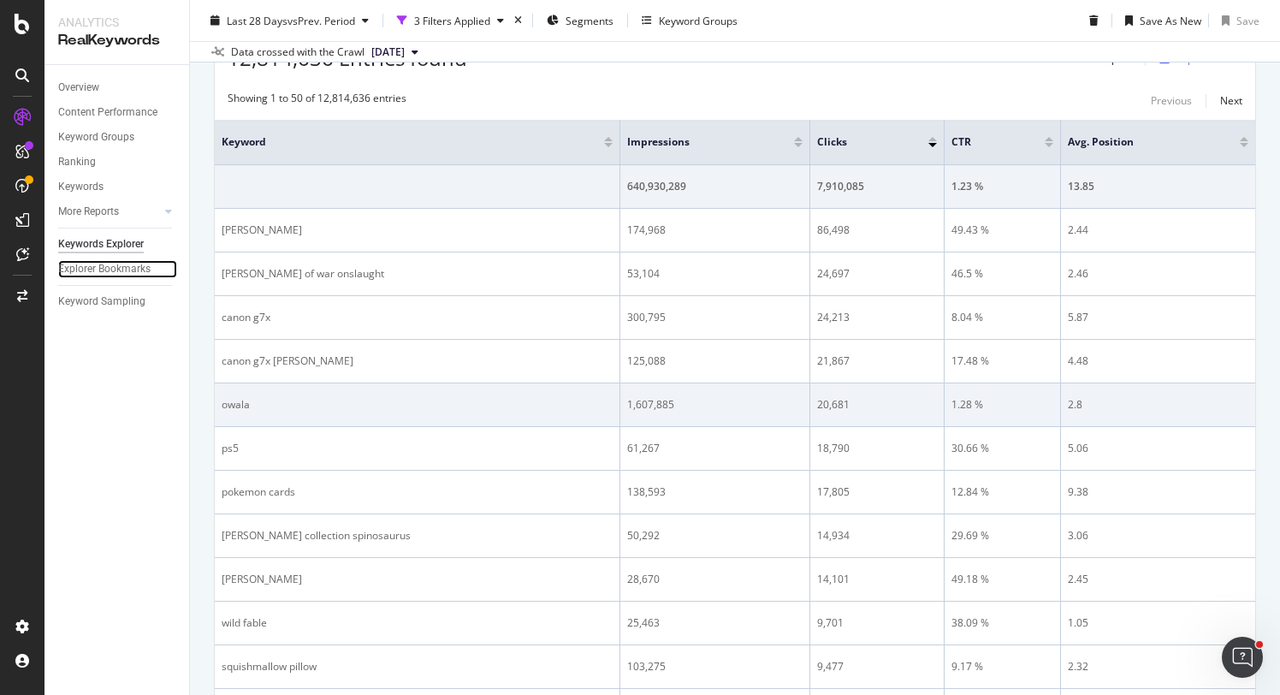
scroll to position [622, 0]
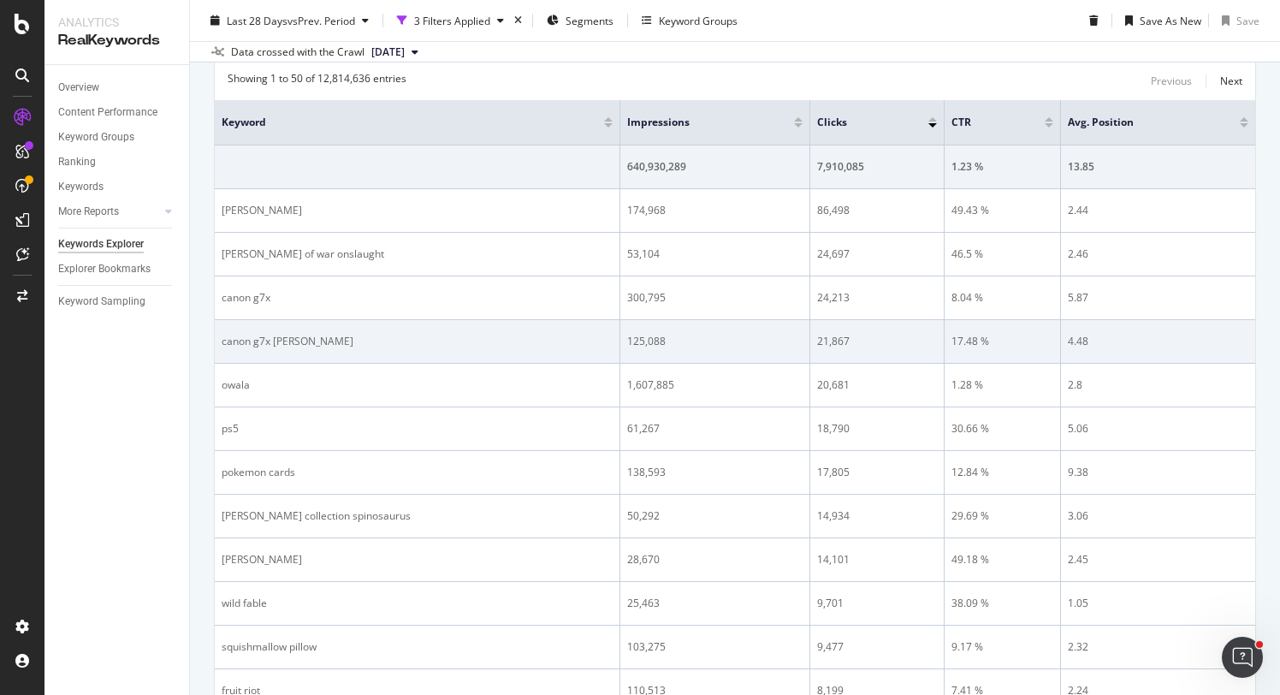
drag, startPoint x: 620, startPoint y: 377, endPoint x: 846, endPoint y: 348, distance: 228.5
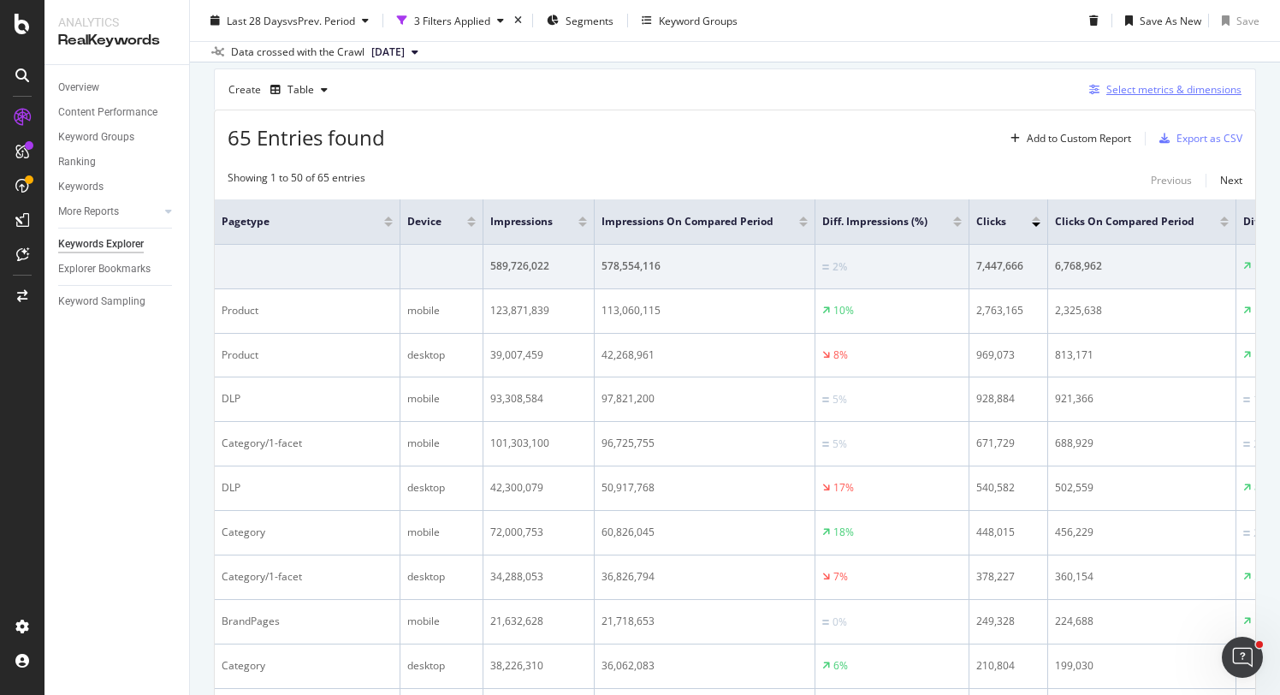
scroll to position [234, 0]
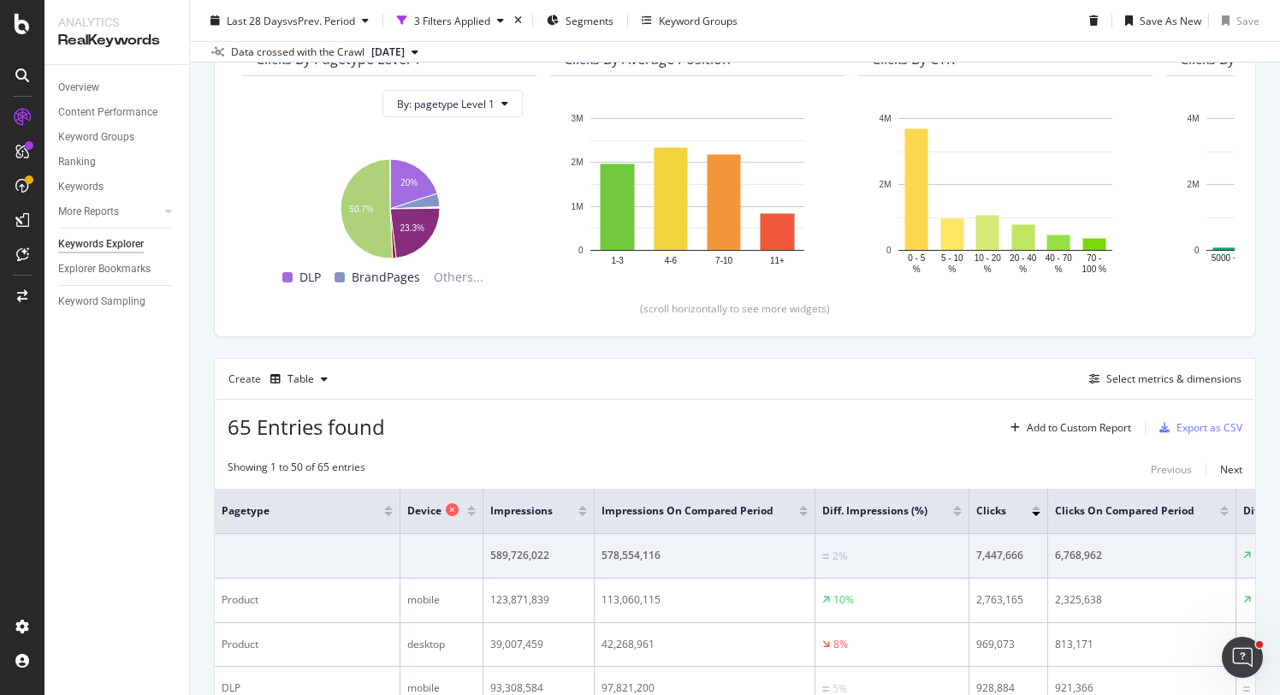
click at [452, 510] on icon at bounding box center [452, 509] width 13 height 13
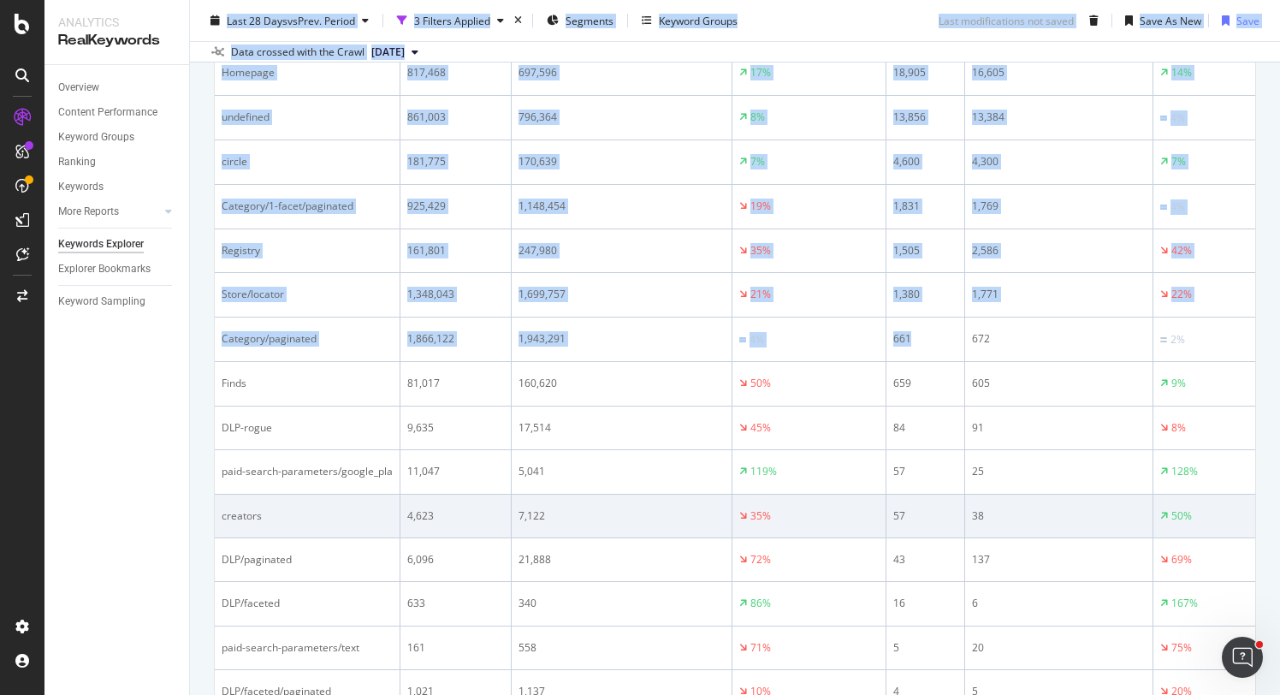
scroll to position [1253, 0]
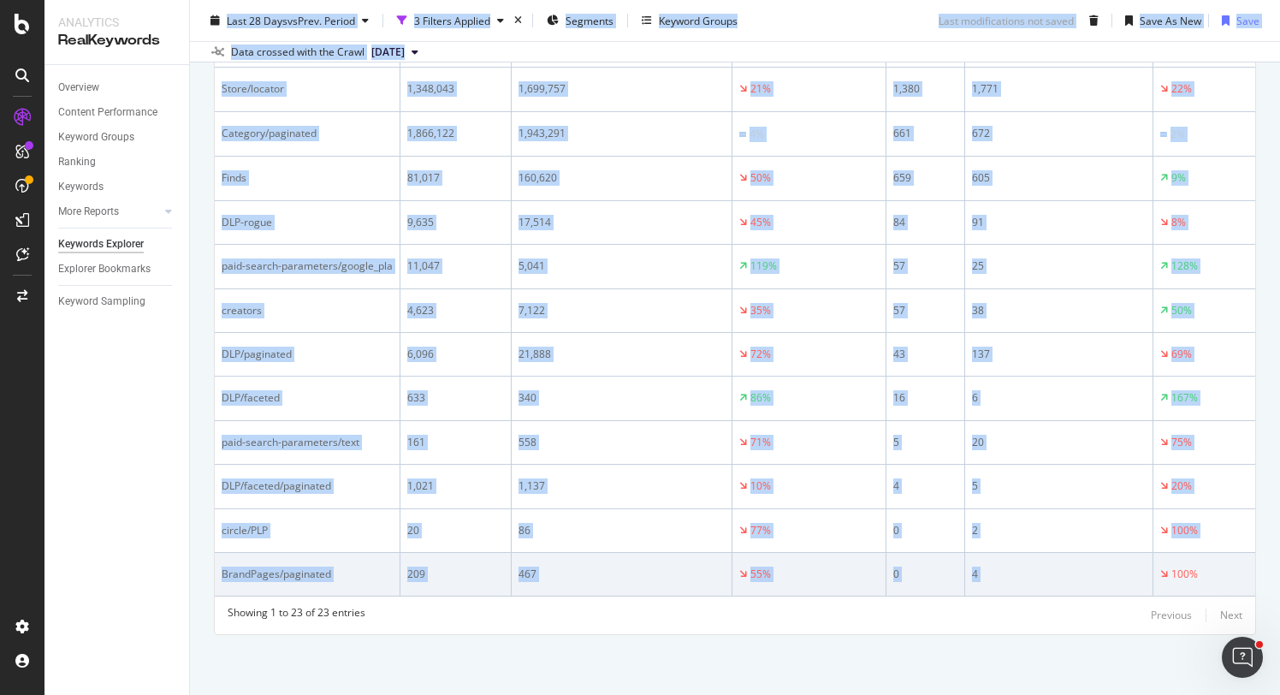
drag, startPoint x: 205, startPoint y: 26, endPoint x: 1229, endPoint y: 543, distance: 1147.3
click at [1229, 543] on div "Keywords Explorer Non_brand_pagetype for weekly reporting target.com master cra…" at bounding box center [735, 347] width 1090 height 695
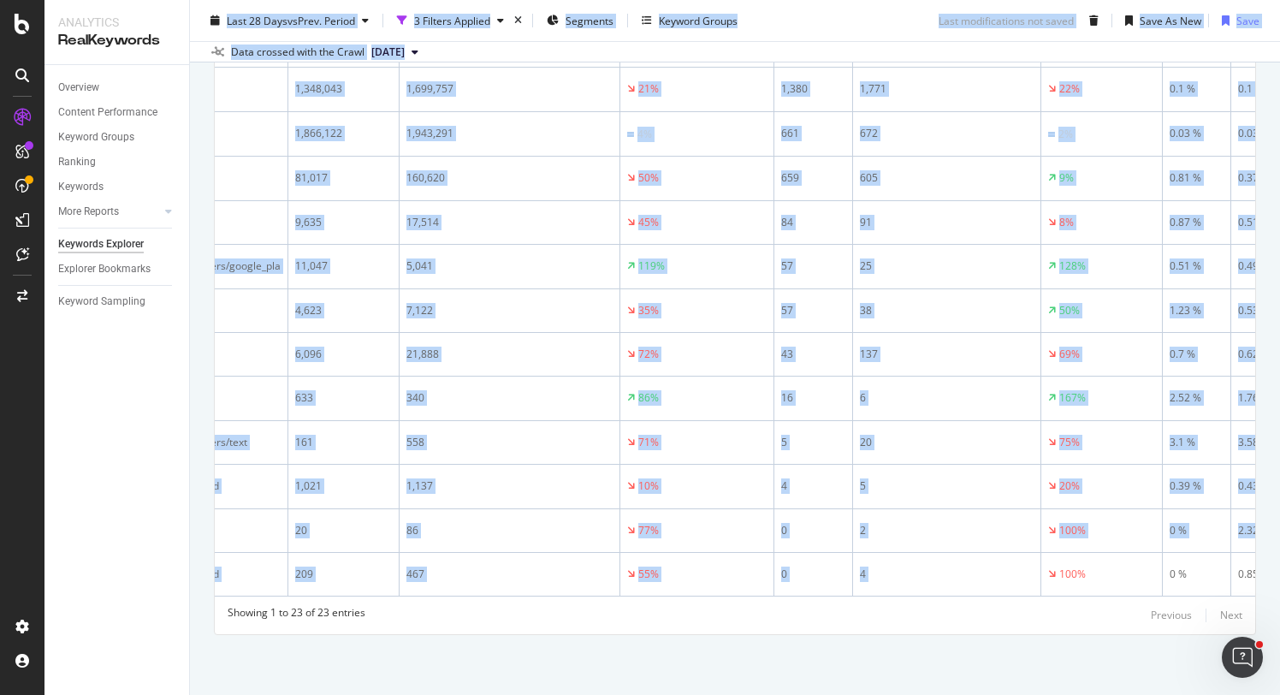
scroll to position [0, 0]
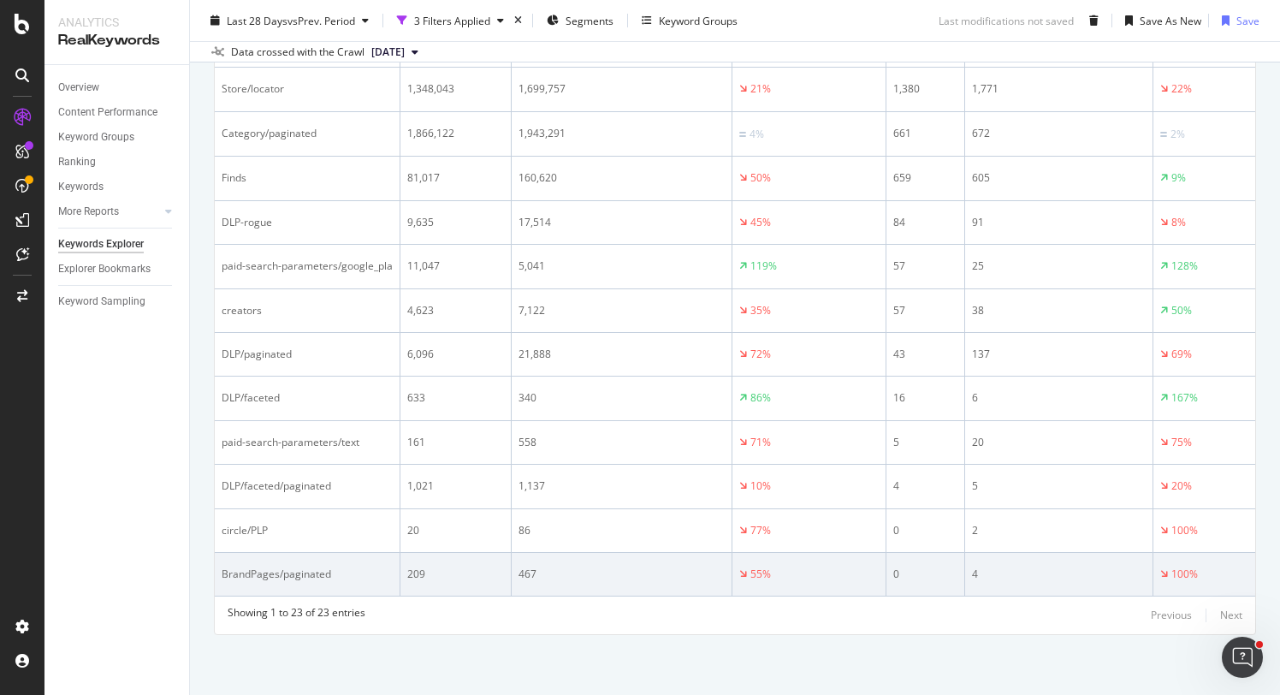
click at [358, 553] on td "BrandPages/paginated" at bounding box center [308, 575] width 186 height 44
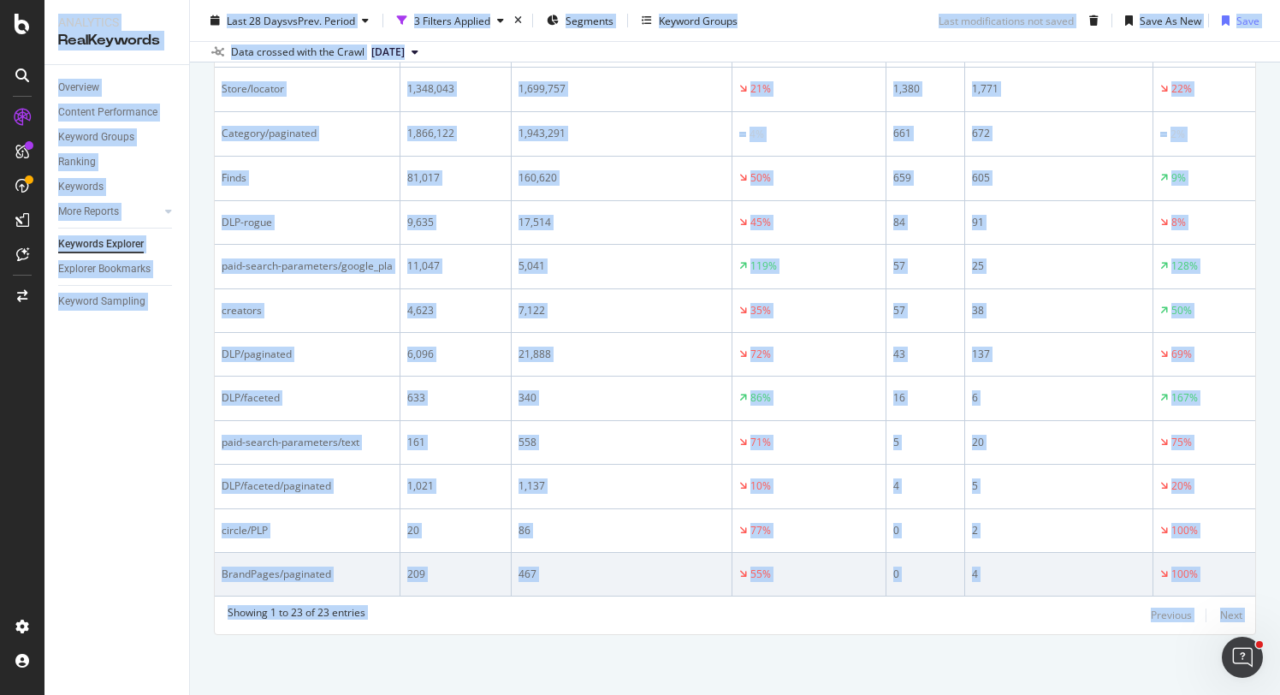
click at [359, 553] on td "BrandPages/paginated" at bounding box center [308, 575] width 186 height 44
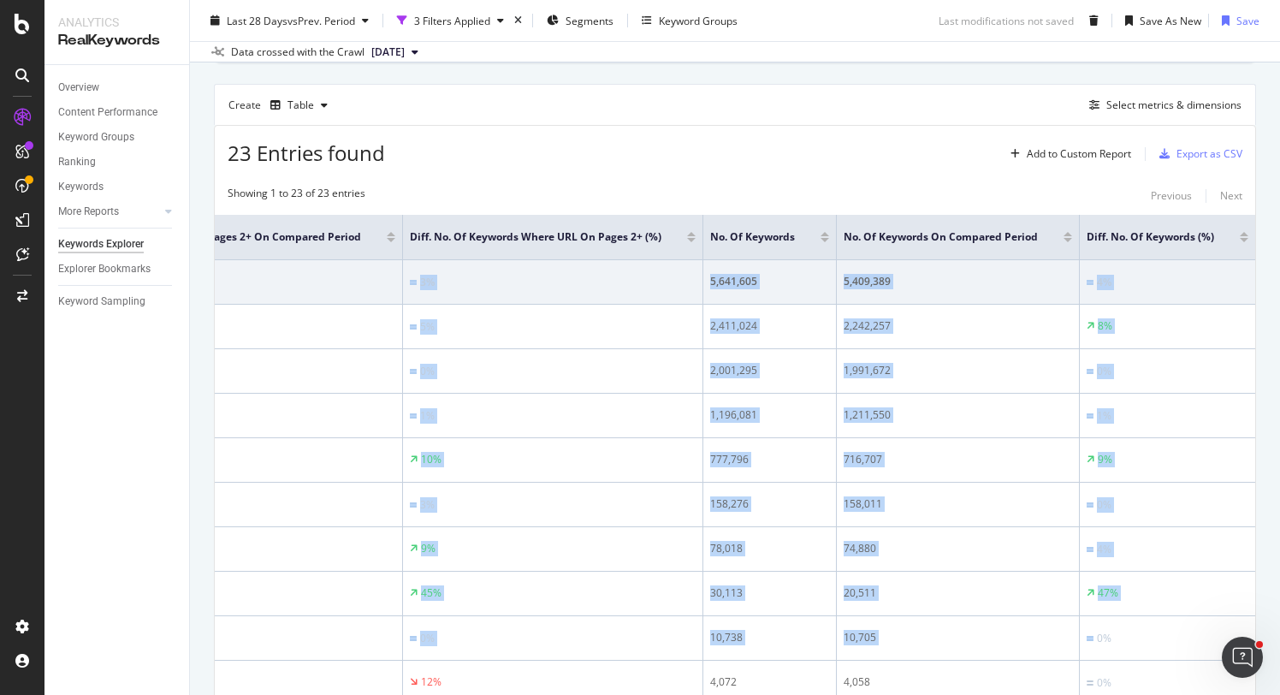
scroll to position [1253, 0]
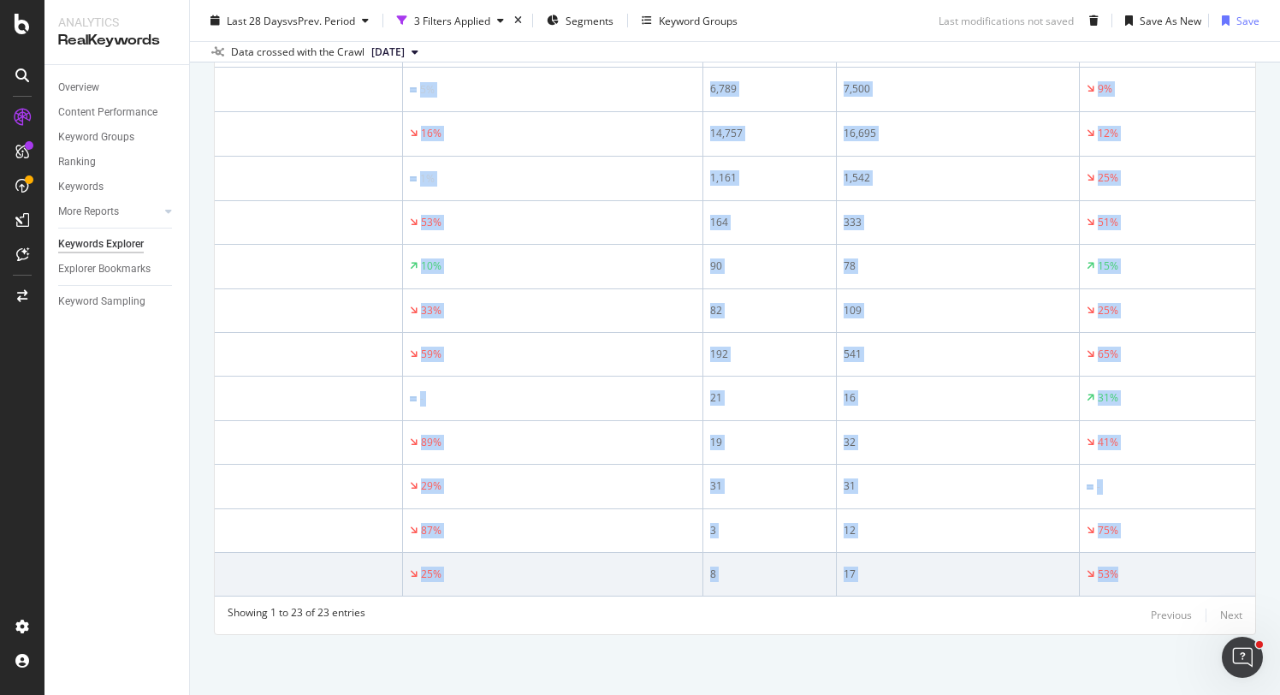
drag, startPoint x: 345, startPoint y: 286, endPoint x: 1177, endPoint y: 567, distance: 878.1
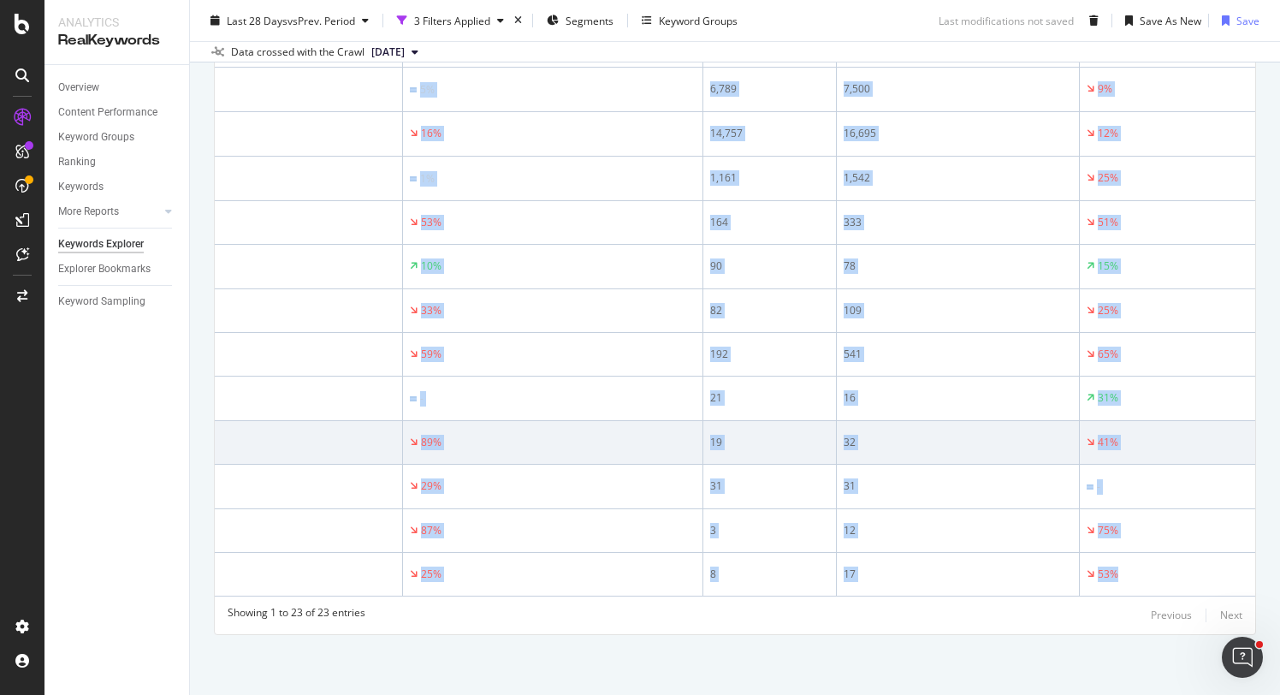
copy tbody "589,726,022 578,554,116 2% 7,447,666 6,768,962 10% 1.26 % 1.16 % 8% 12.68 12.44…"
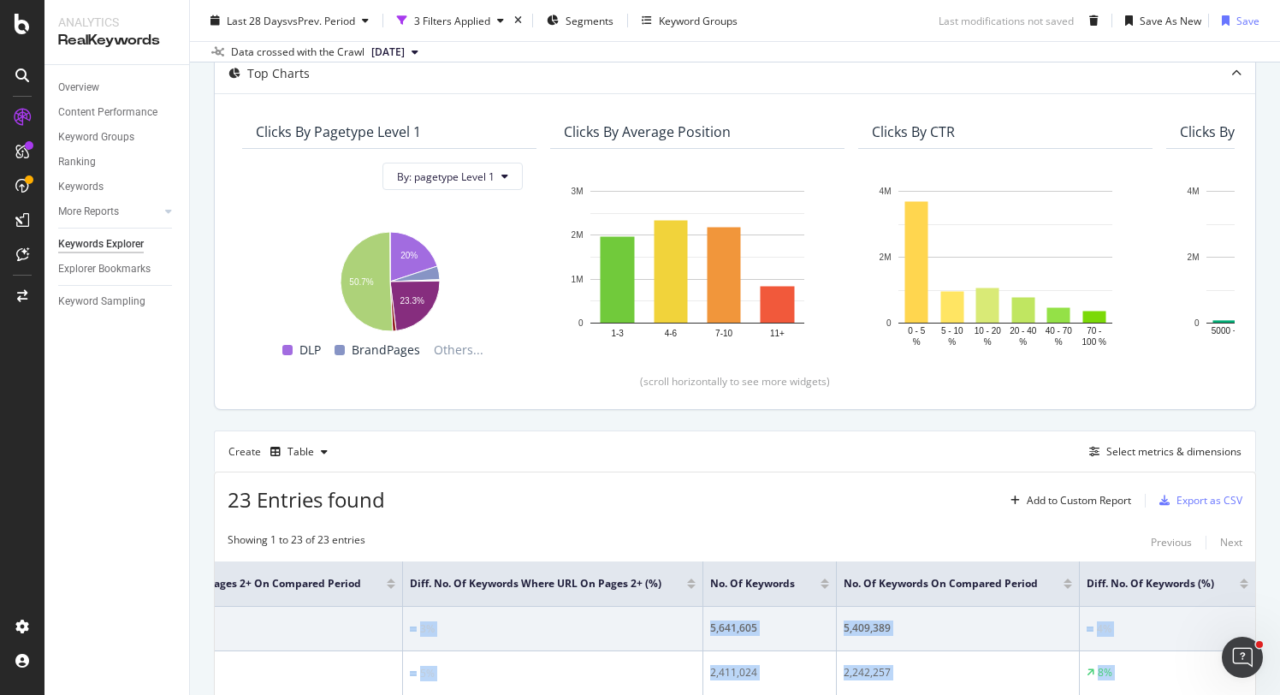
scroll to position [0, 0]
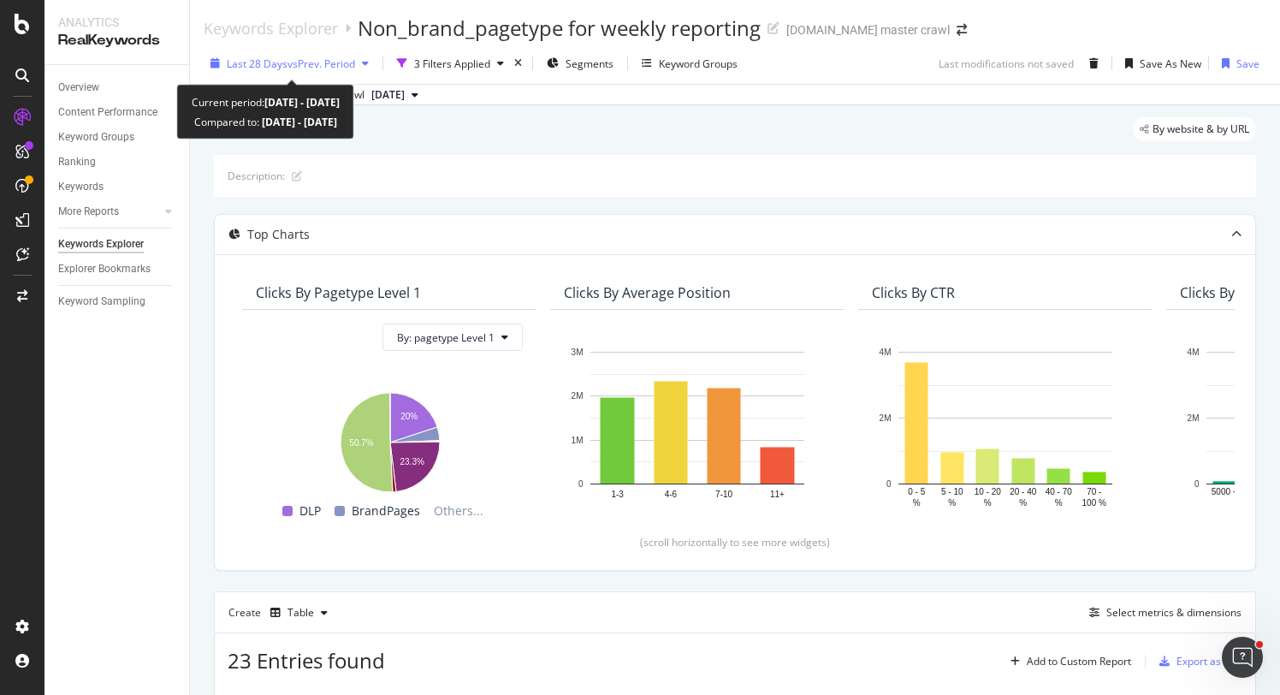
click at [300, 56] on div "Last 28 Days vs Prev. Period" at bounding box center [290, 63] width 172 height 26
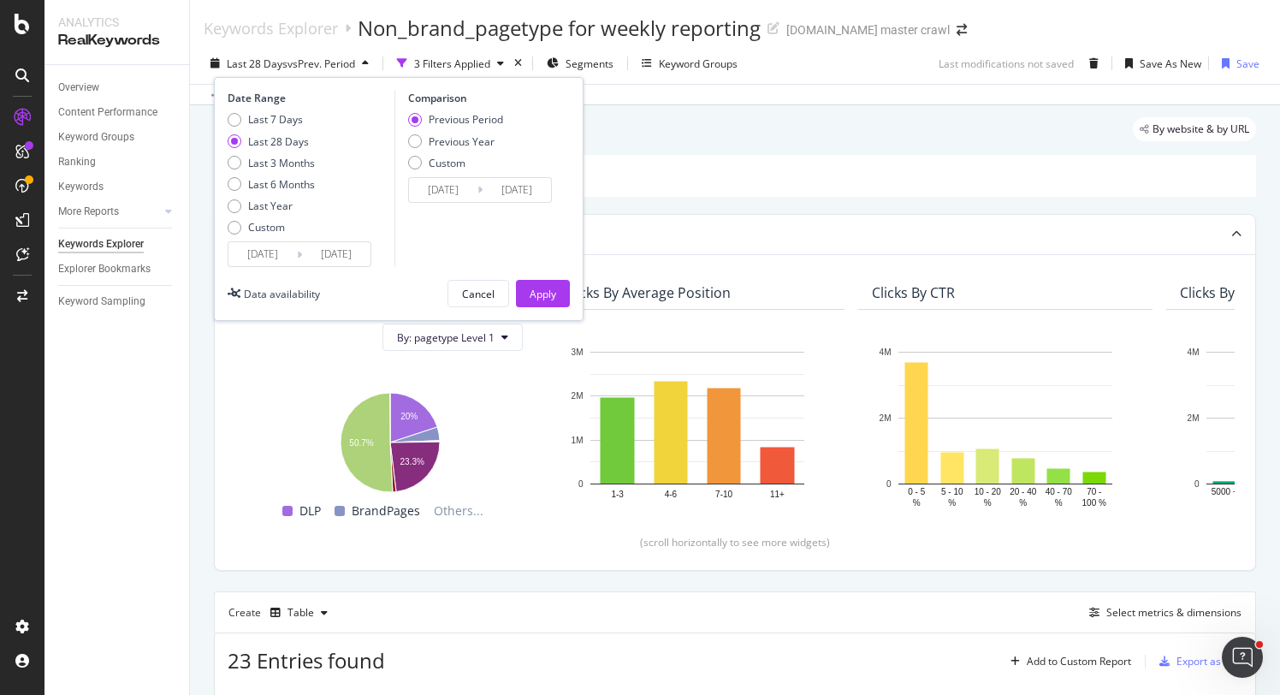
click at [254, 253] on input "[DATE]" at bounding box center [262, 254] width 68 height 24
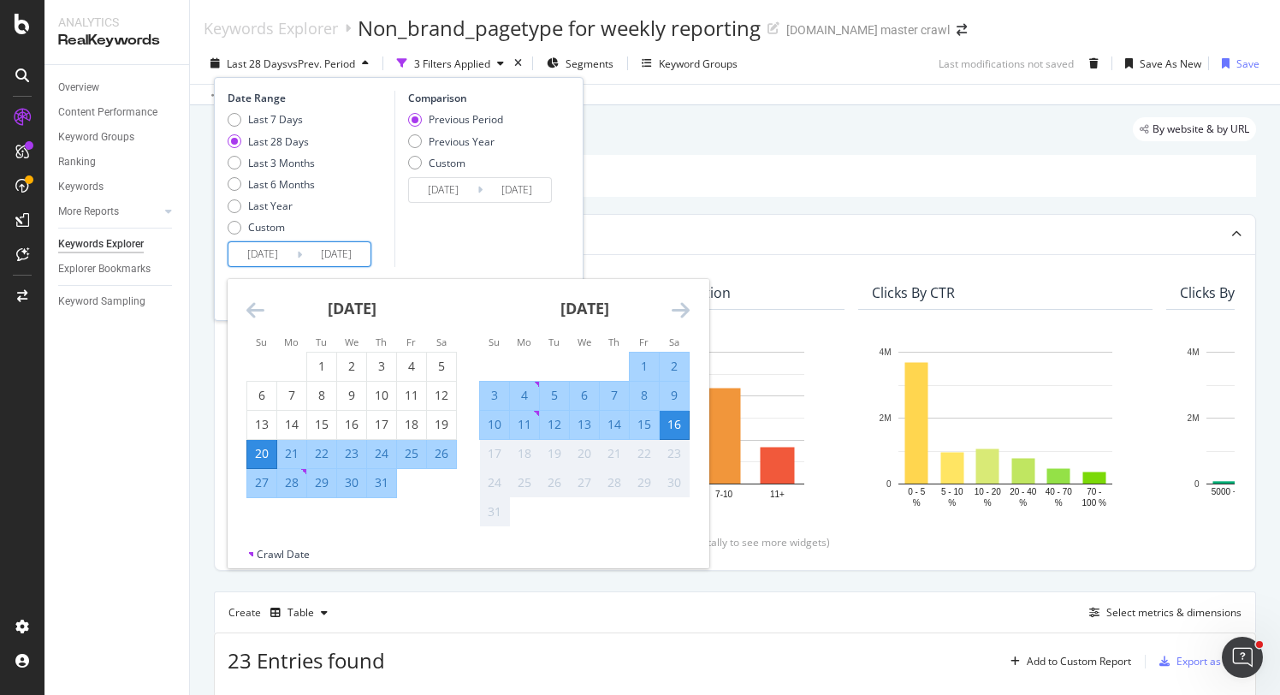
click at [497, 430] on div "10" at bounding box center [494, 424] width 29 height 17
type input "2025/08/10"
type input "2025/08/03"
type input "2025/08/09"
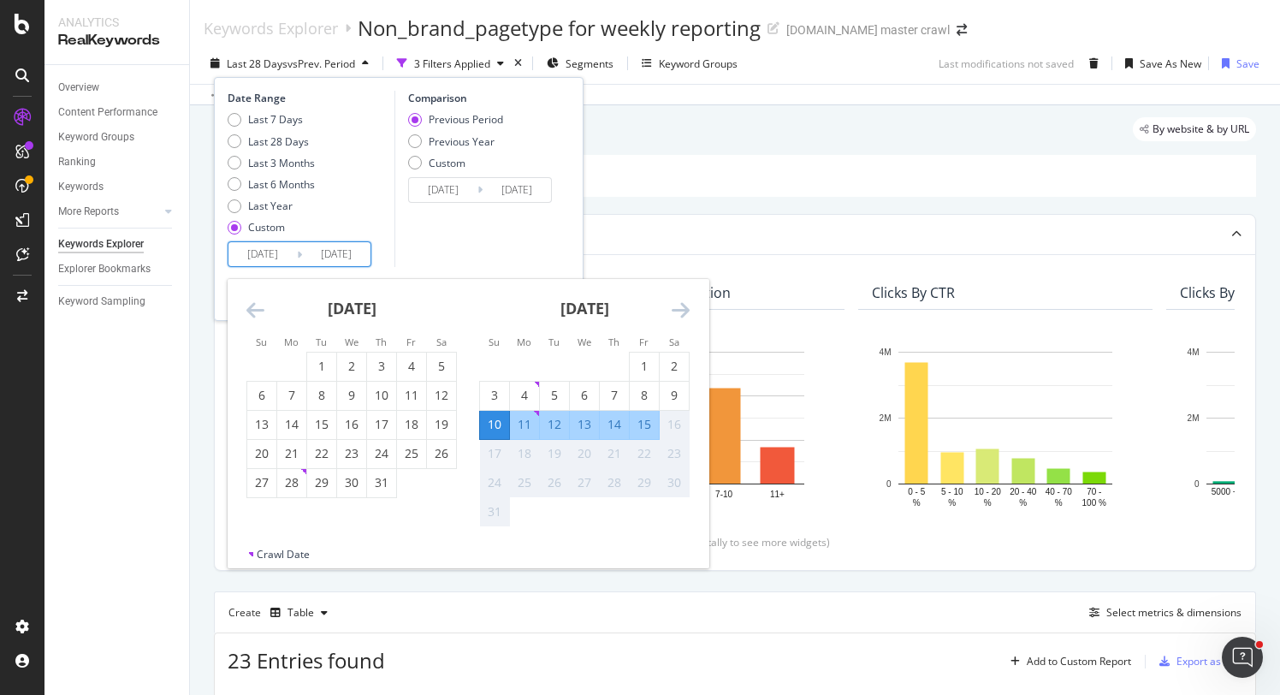
click at [647, 424] on div "15" at bounding box center [644, 424] width 29 height 17
type input "2025/08/15"
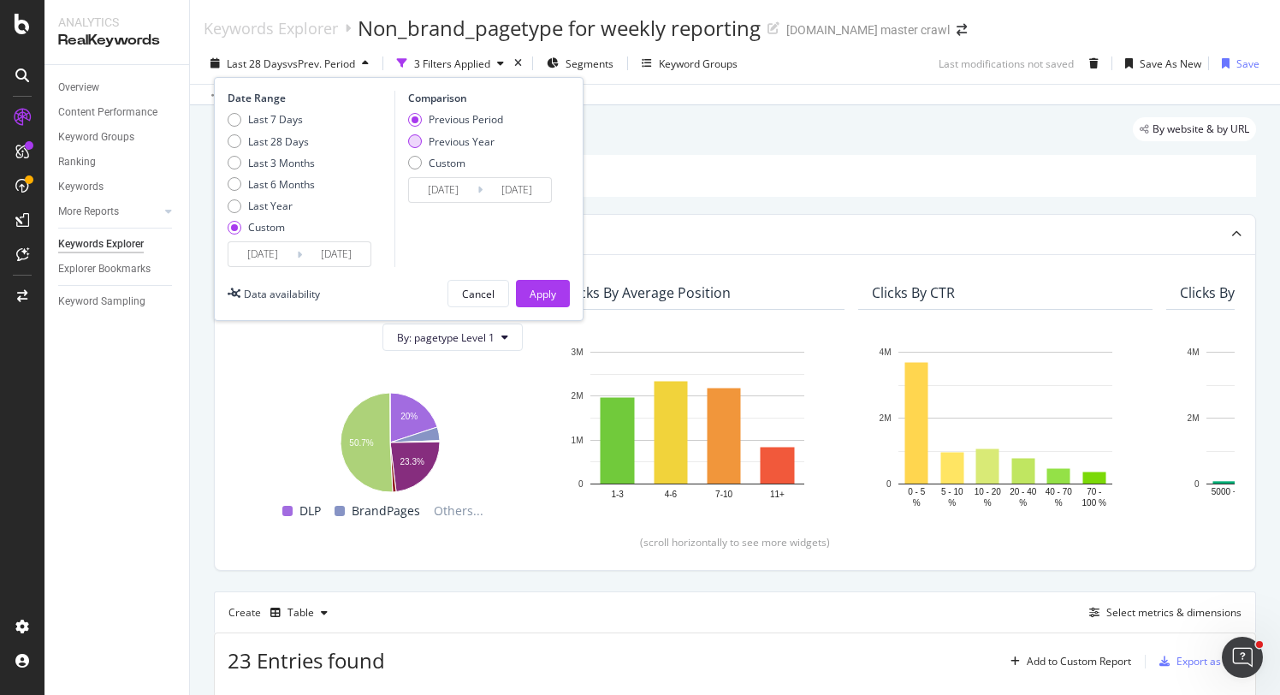
click at [444, 140] on div "Previous Year" at bounding box center [462, 141] width 66 height 15
type input "2024/08/11"
type input "2024/08/16"
click at [542, 297] on div "Apply" at bounding box center [543, 294] width 27 height 15
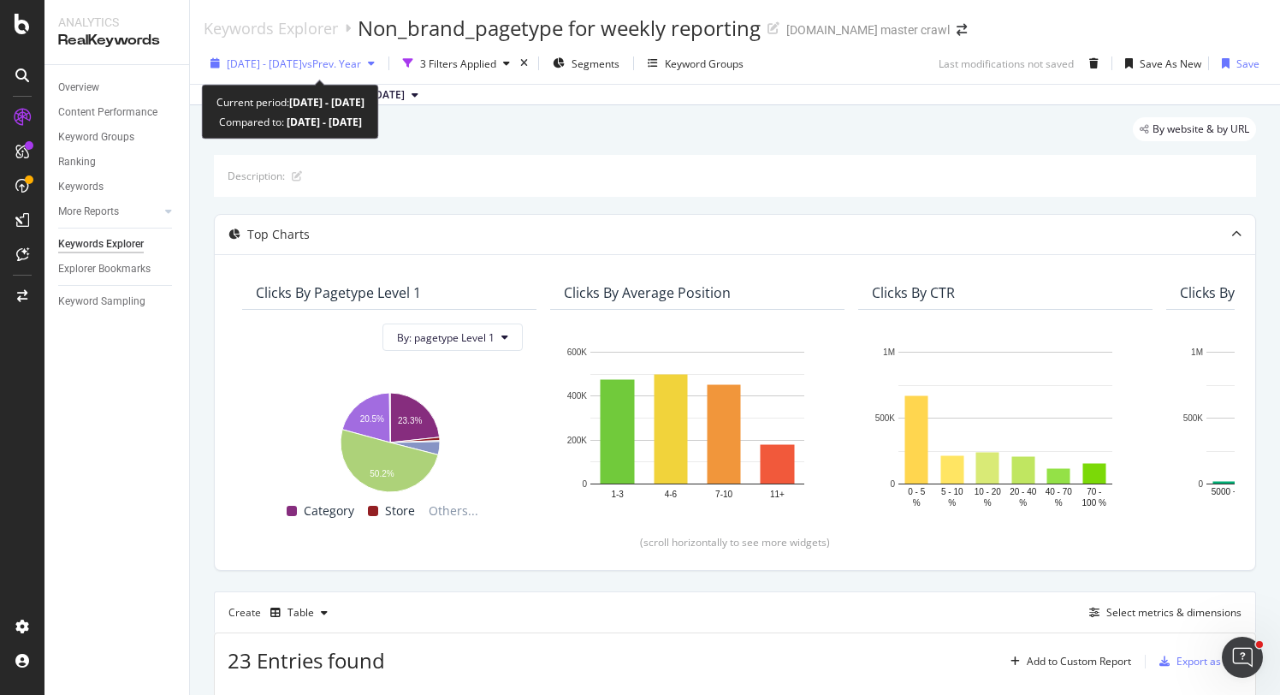
click at [302, 64] on span "2025 Aug. 10th - Aug. 15th" at bounding box center [264, 63] width 75 height 15
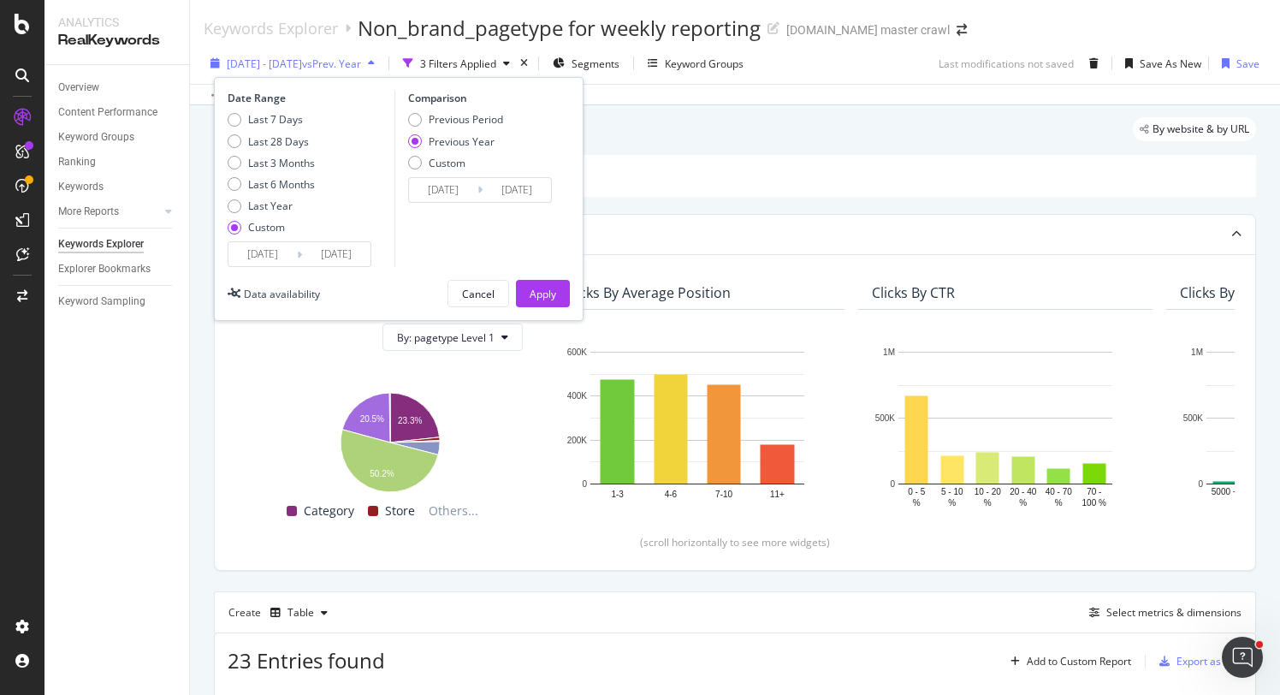
click at [302, 68] on span "2025 Aug. 10th - Aug. 15th" at bounding box center [264, 63] width 75 height 15
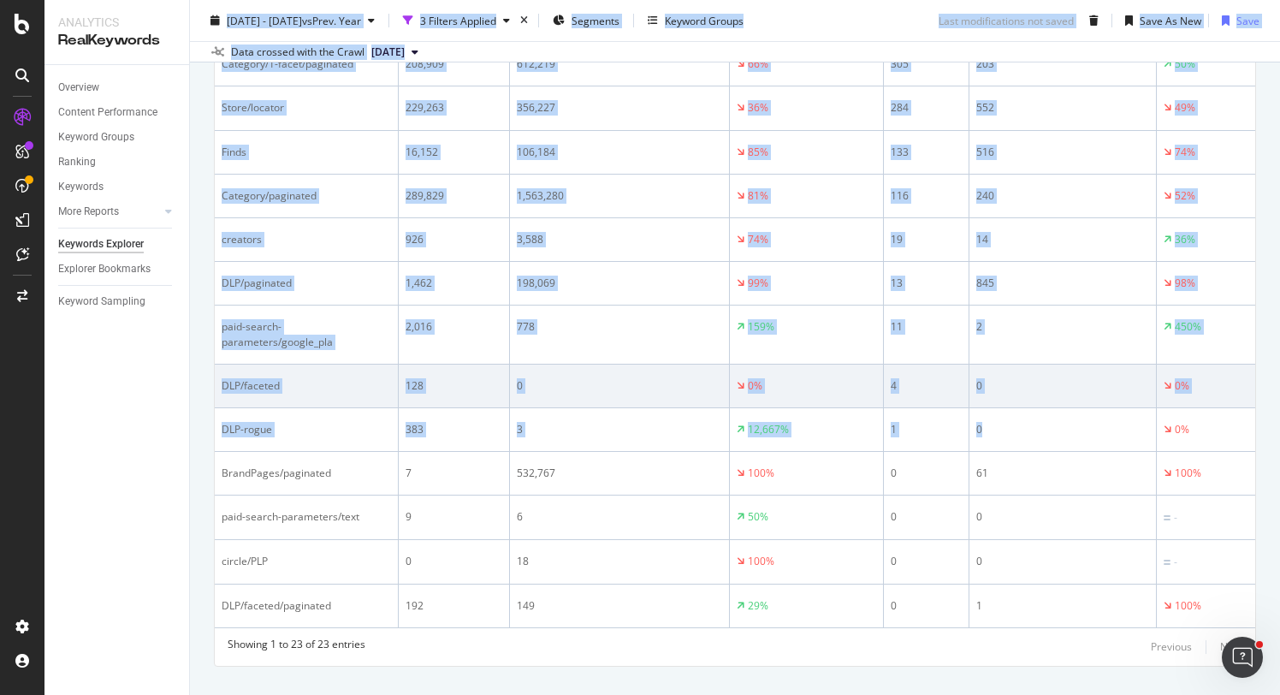
scroll to position [1270, 0]
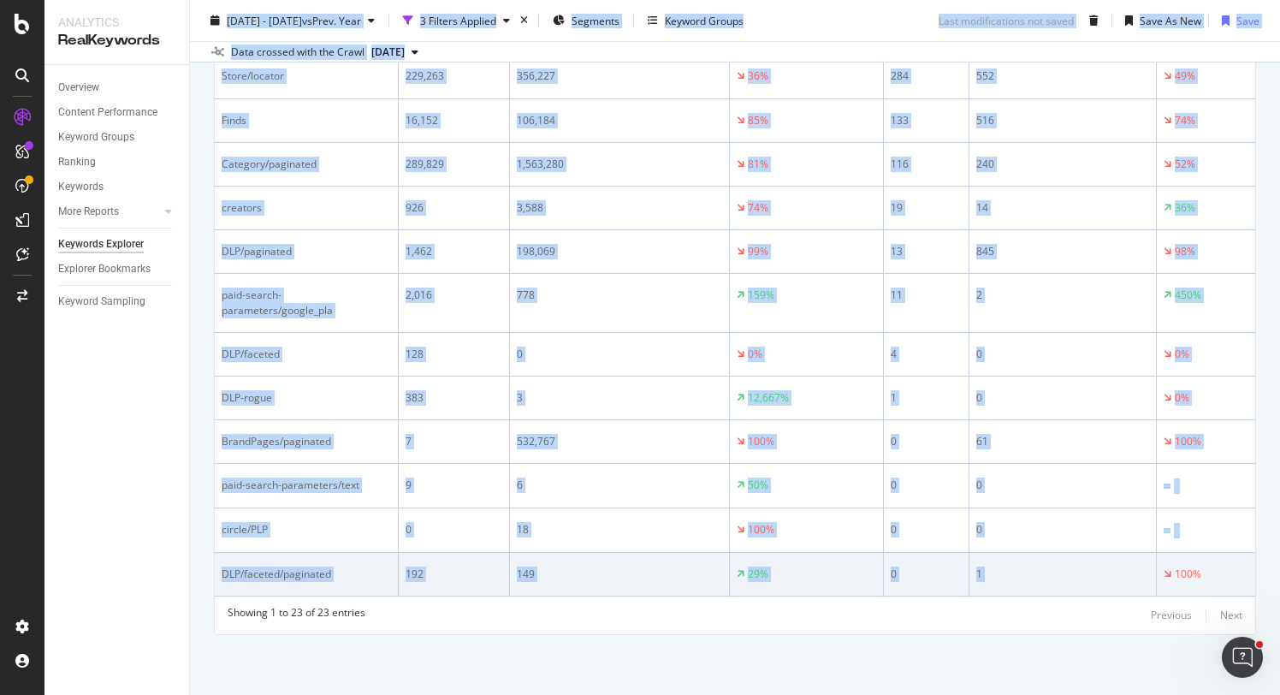
drag, startPoint x: 198, startPoint y: 27, endPoint x: 1219, endPoint y: 546, distance: 1145.1
click at [1219, 549] on div "Keywords Explorer Non_brand_pagetype for weekly reporting target.com master cra…" at bounding box center [735, 347] width 1090 height 695
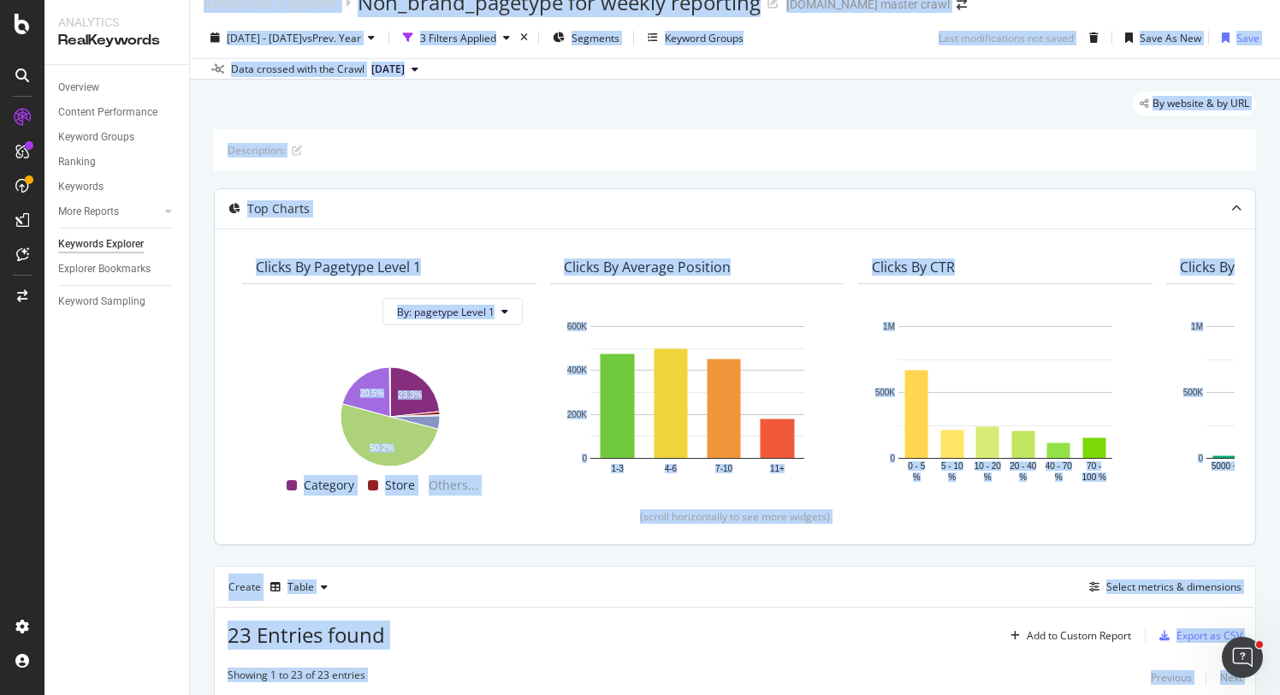
scroll to position [661, 0]
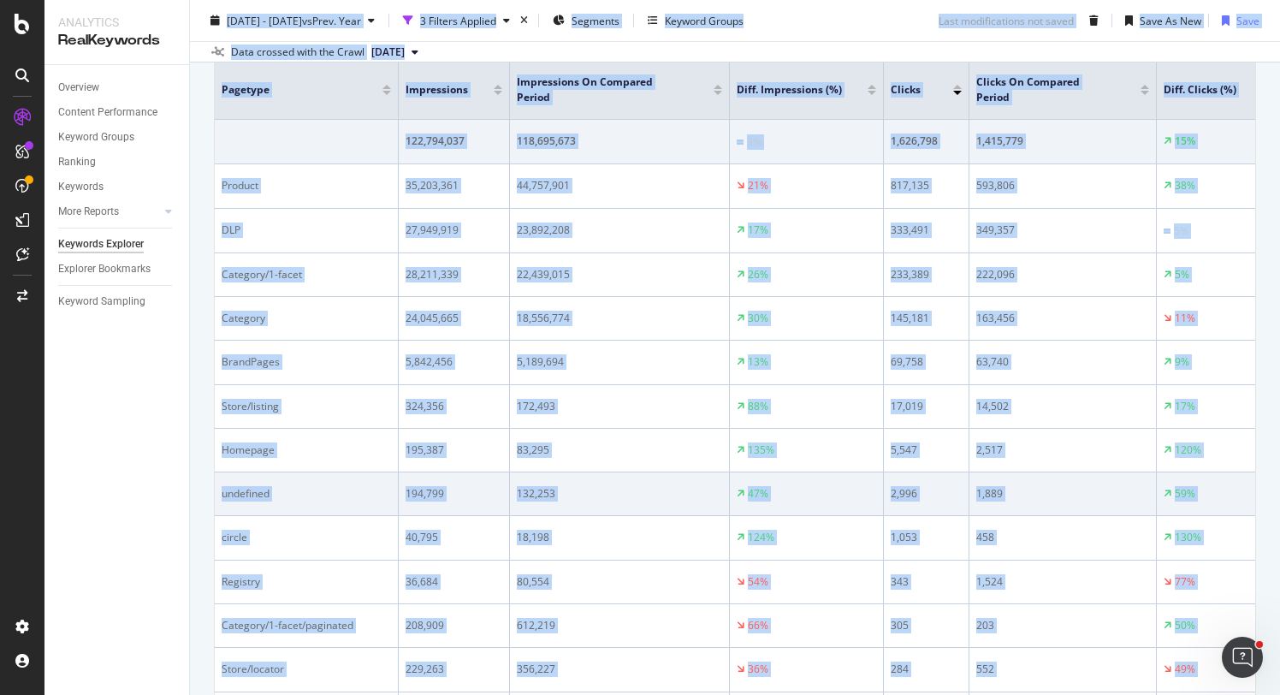
copy div "Keywords Explorer Non_brand_pagetype for weekly reporting target.com master cra…"
